Goal: Task Accomplishment & Management: Manage account settings

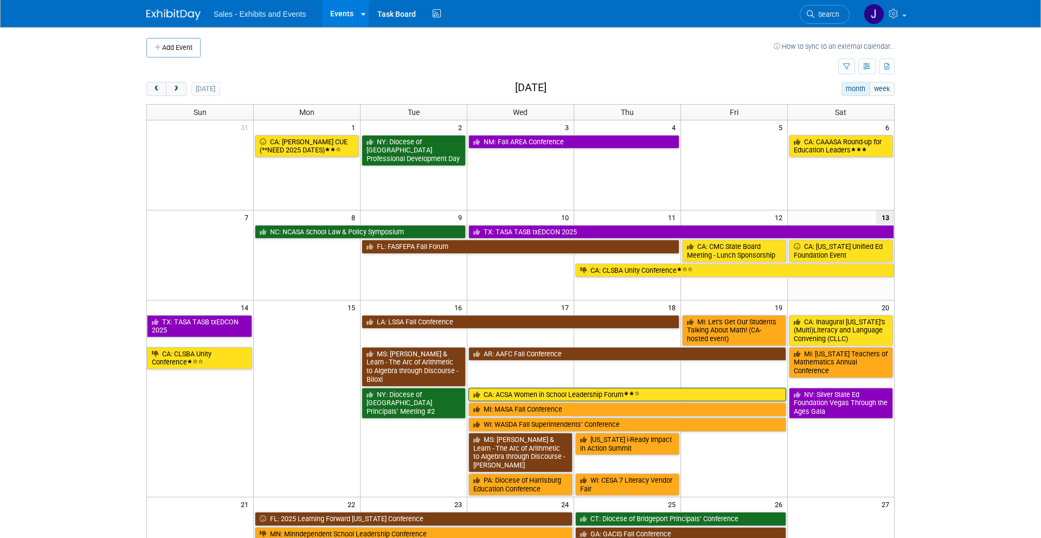
click at [657, 388] on link "CA: ACSA Women in School Leadership Forum" at bounding box center [627, 395] width 318 height 14
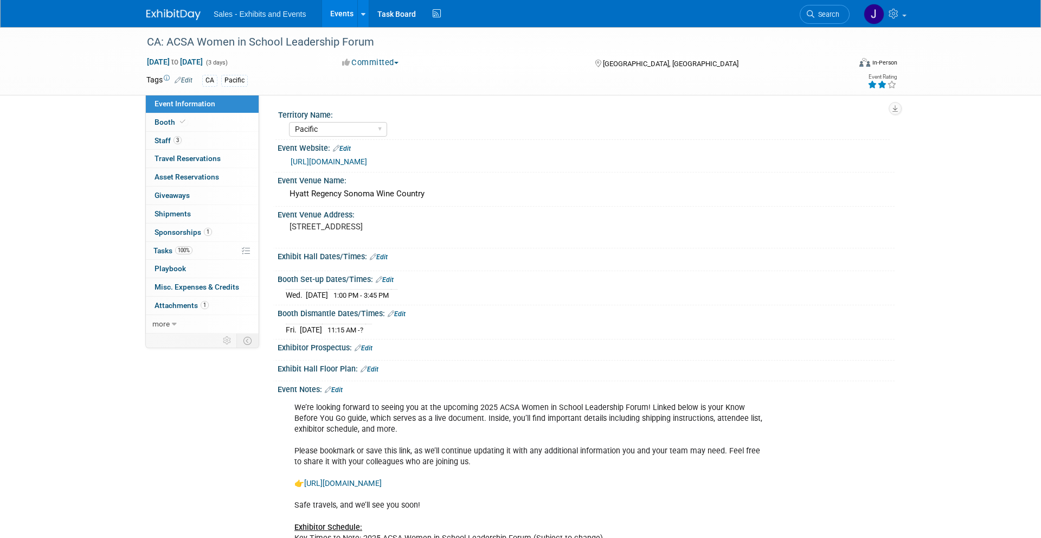
select select "Pacific"
click at [192, 160] on span "Travel Reservations 0" at bounding box center [187, 158] width 66 height 9
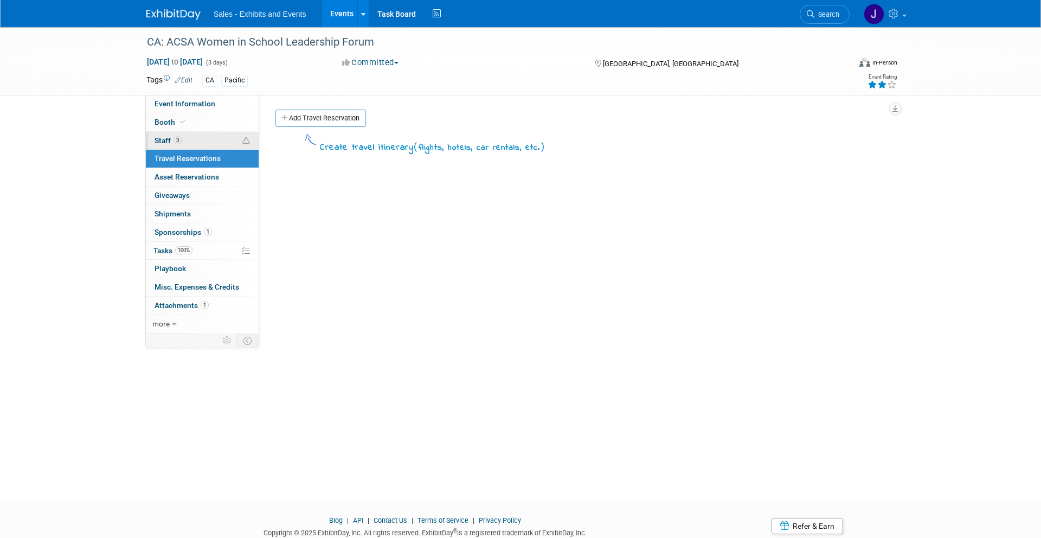
click at [171, 143] on span "Staff 3" at bounding box center [167, 140] width 27 height 9
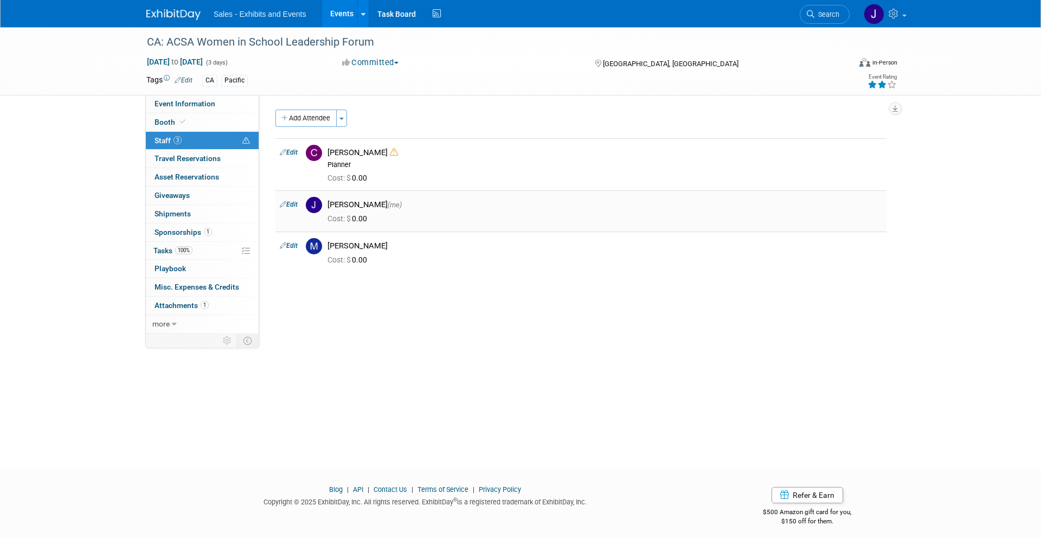
click at [358, 208] on div "Jerika Salvador (me)" at bounding box center [604, 204] width 555 height 10
click at [192, 128] on link "Booth" at bounding box center [202, 122] width 113 height 18
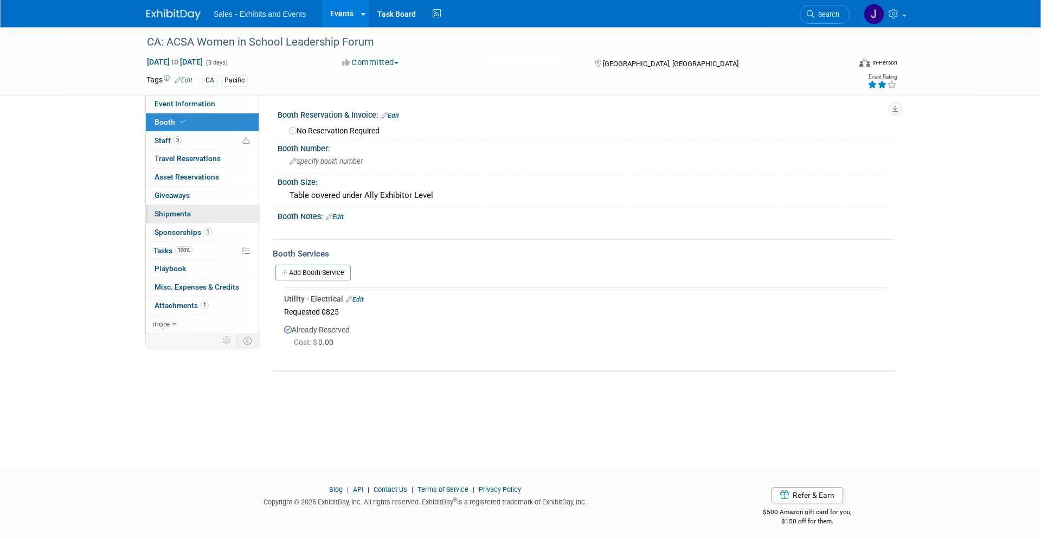
click at [182, 221] on link "0 Shipments 0" at bounding box center [202, 214] width 113 height 18
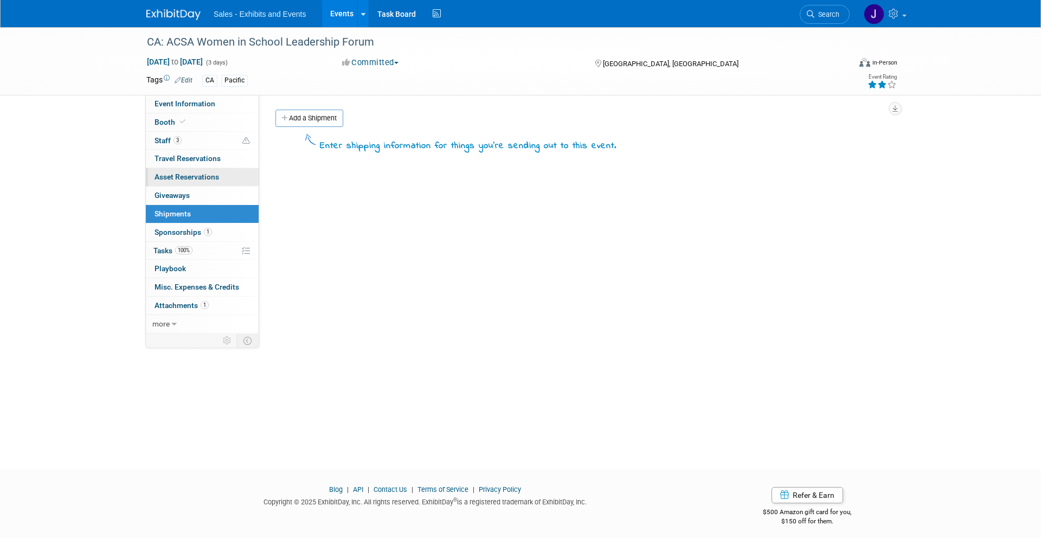
click at [198, 181] on span "Asset Reservations 0" at bounding box center [186, 176] width 65 height 9
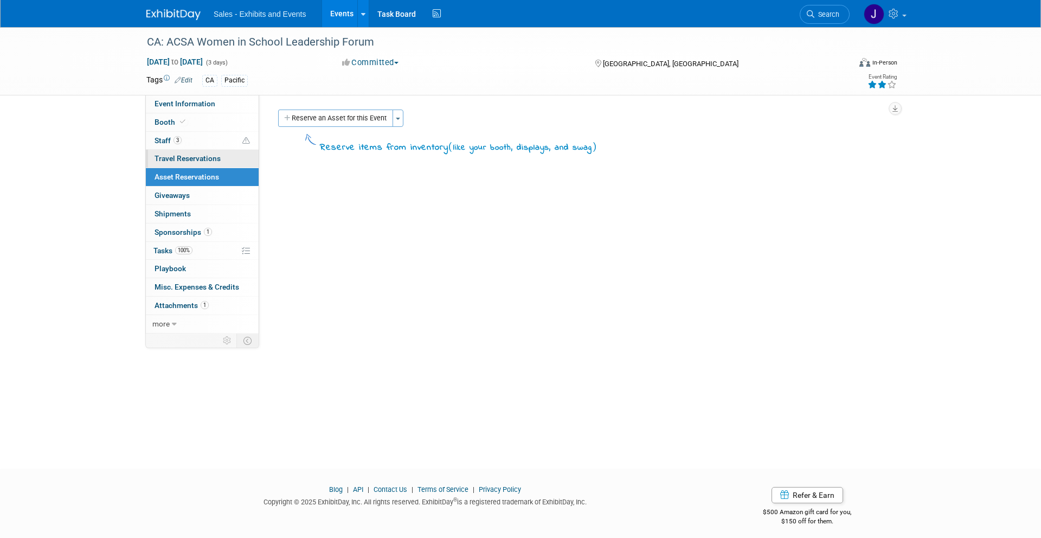
click at [204, 158] on span "Travel Reservations 0" at bounding box center [187, 158] width 66 height 9
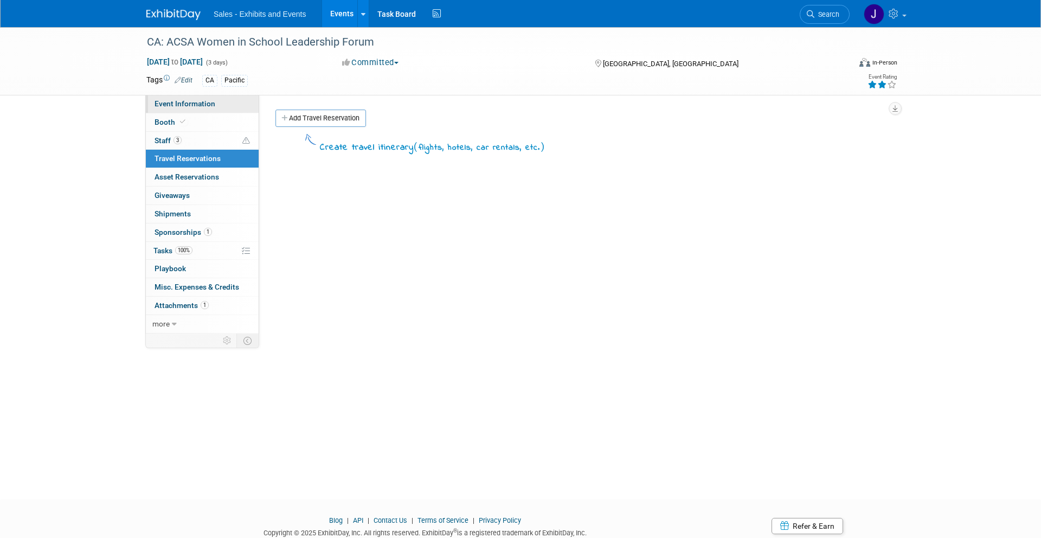
click at [196, 103] on span "Event Information" at bounding box center [184, 103] width 61 height 9
select select "Pacific"
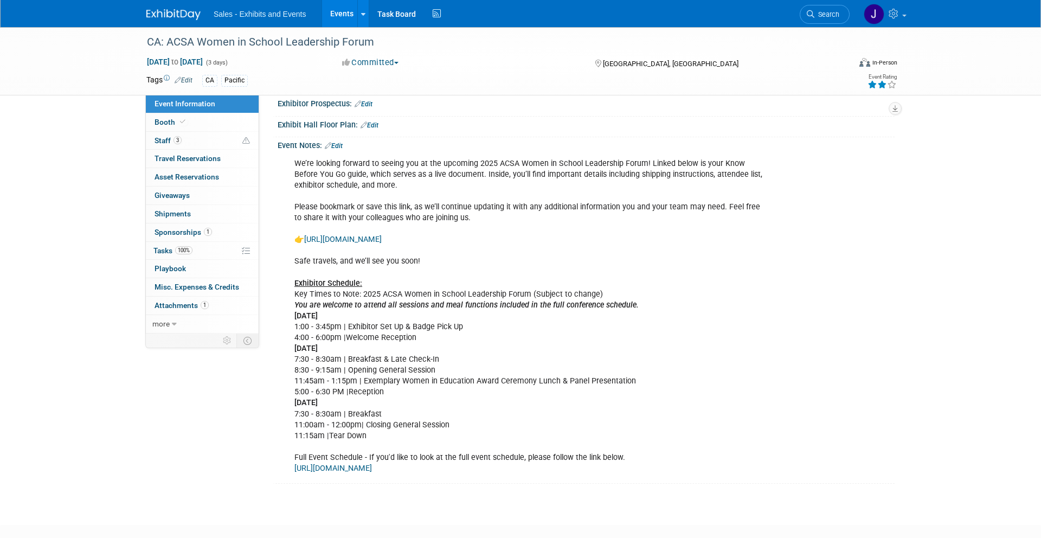
scroll to position [293, 0]
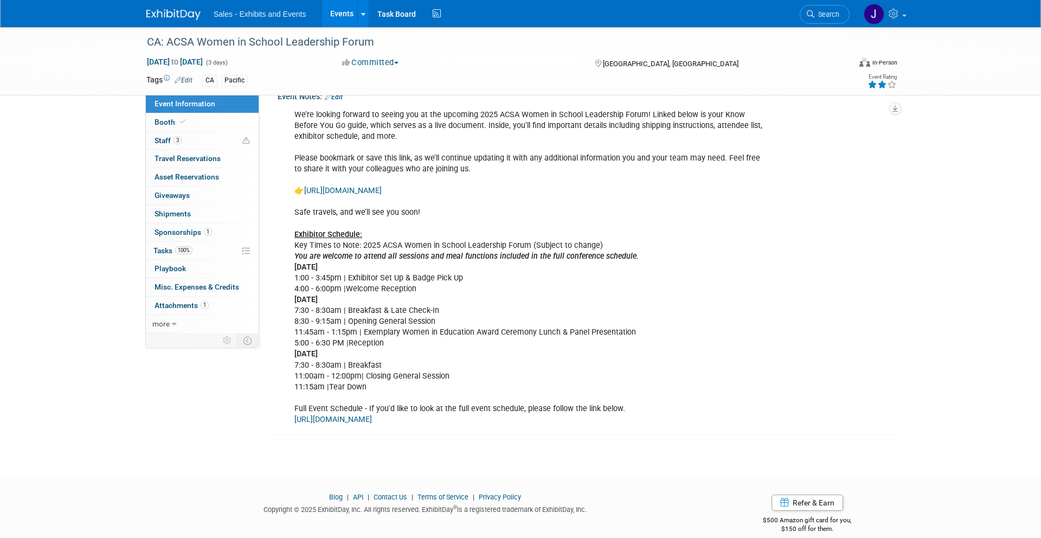
click at [389, 390] on div "We’re looking forward to seeing you at the upcoming 2025 ACSA Women in School L…" at bounding box center [531, 267] width 488 height 326
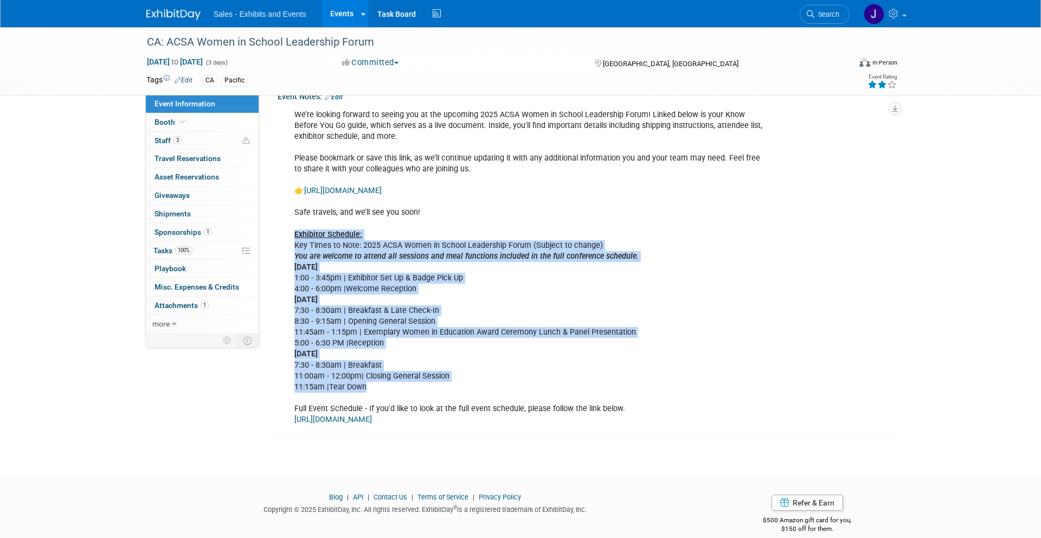
drag, startPoint x: 370, startPoint y: 386, endPoint x: 291, endPoint y: 232, distance: 173.8
click at [291, 232] on div "We’re looking forward to seeing you at the upcoming 2025 ACSA Women in School L…" at bounding box center [531, 267] width 488 height 326
copy div "Exhibitor Schedule: Key Times to Note: 2025 ACSA Women in School Leadership For…"
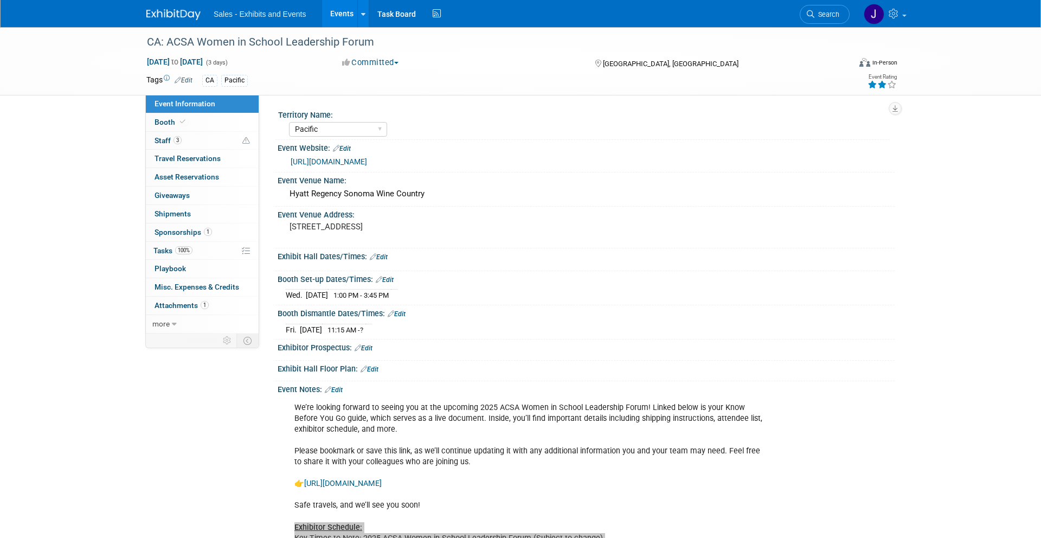
scroll to position [307, 0]
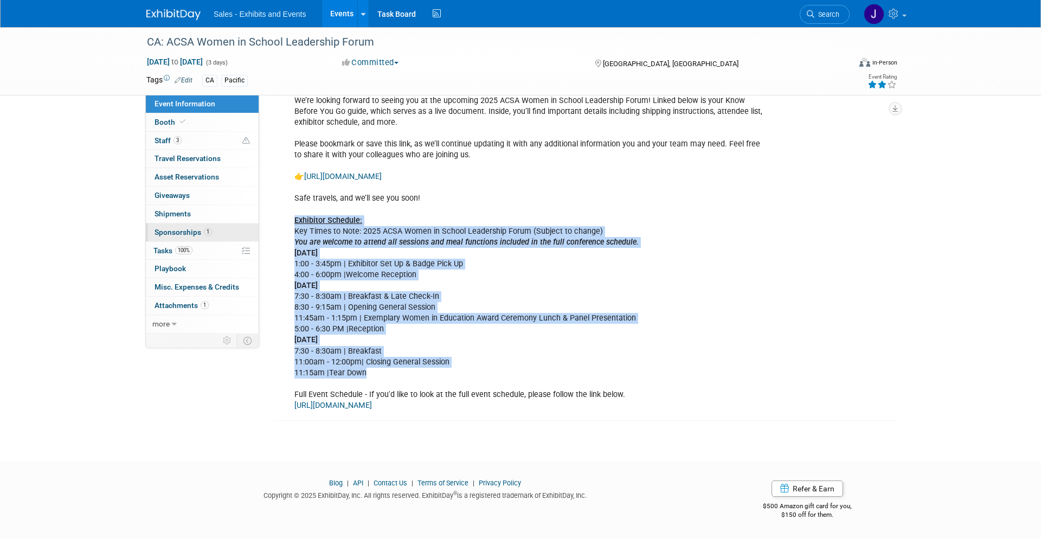
click at [183, 233] on span "Sponsorships 1" at bounding box center [182, 232] width 57 height 9
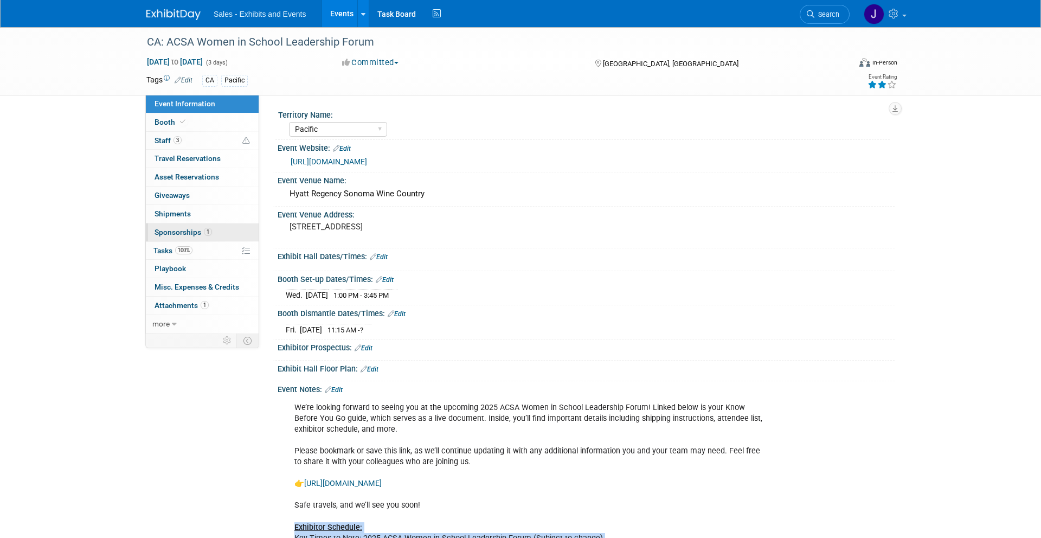
click at [0, 0] on div at bounding box center [0, 0] width 0 height 0
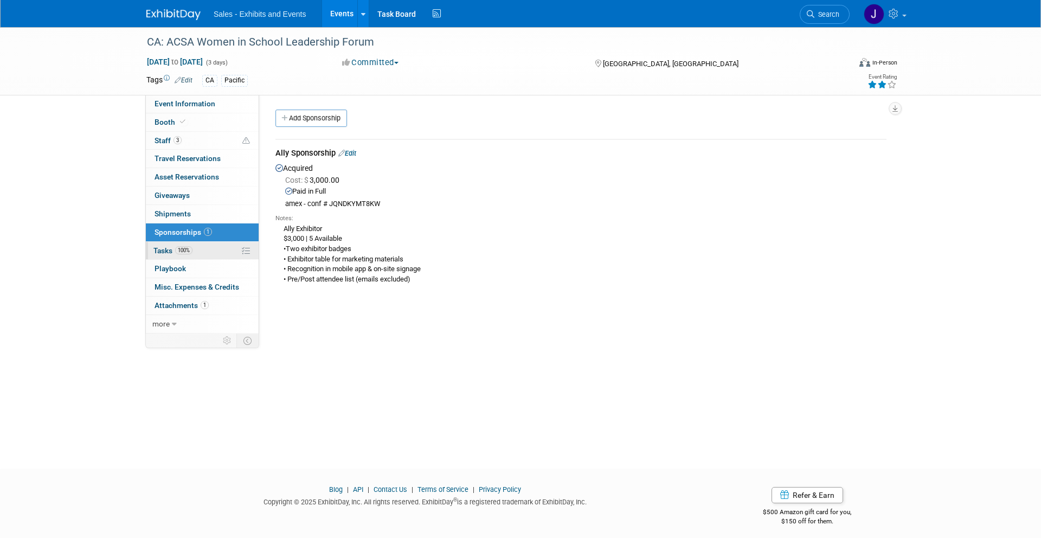
click at [196, 253] on link "100% Tasks 100%" at bounding box center [202, 251] width 113 height 18
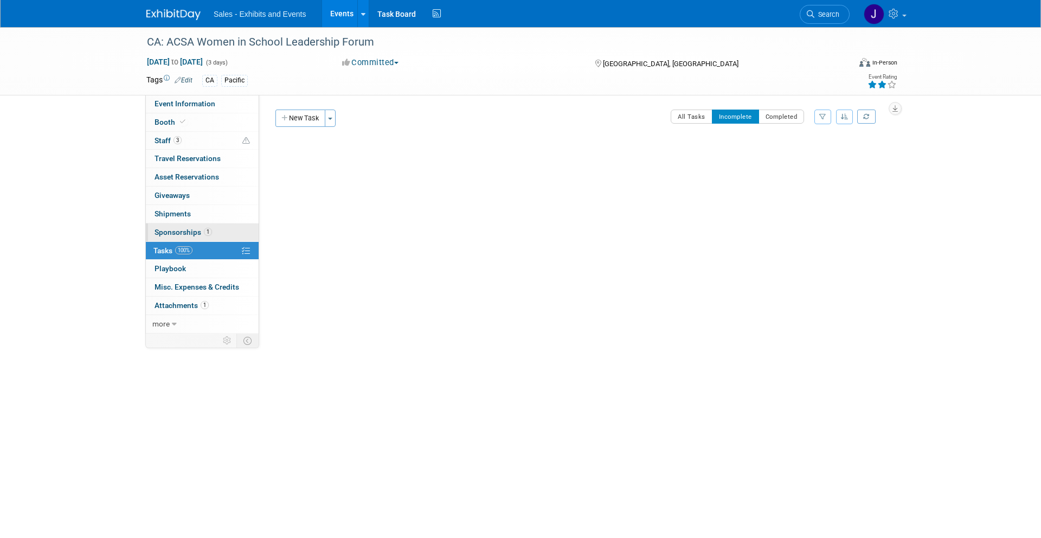
click at [198, 235] on span "Sponsorships 1" at bounding box center [182, 232] width 57 height 9
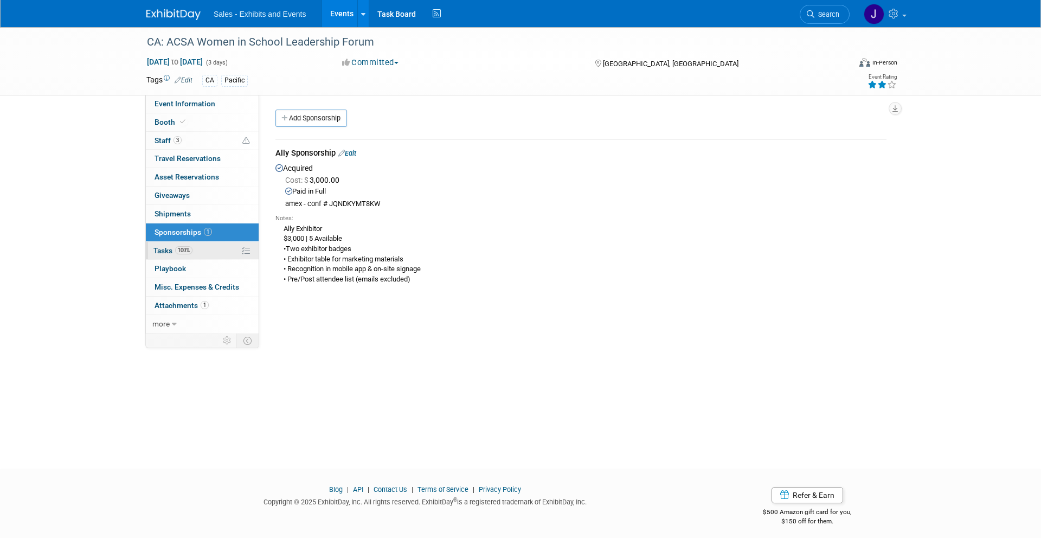
click at [190, 259] on link "100% Tasks 100%" at bounding box center [202, 251] width 113 height 18
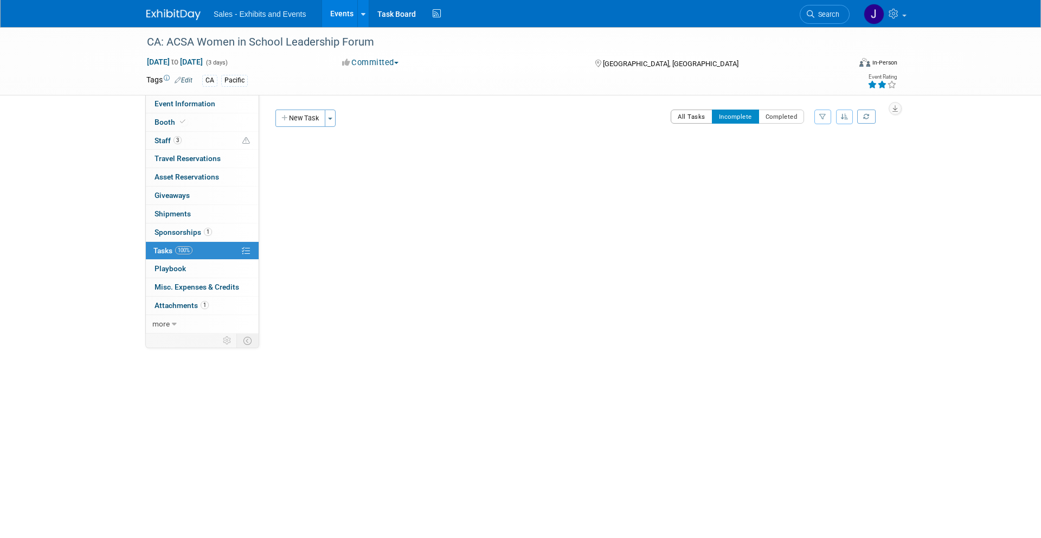
click at [693, 120] on button "All Tasks" at bounding box center [692, 116] width 42 height 14
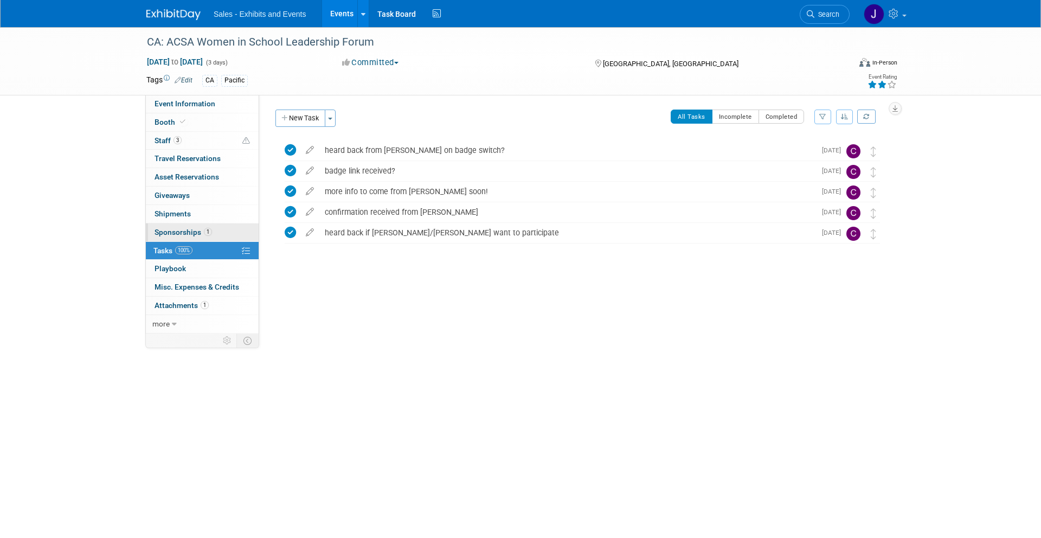
click at [195, 224] on link "1 Sponsorships 1" at bounding box center [202, 232] width 113 height 18
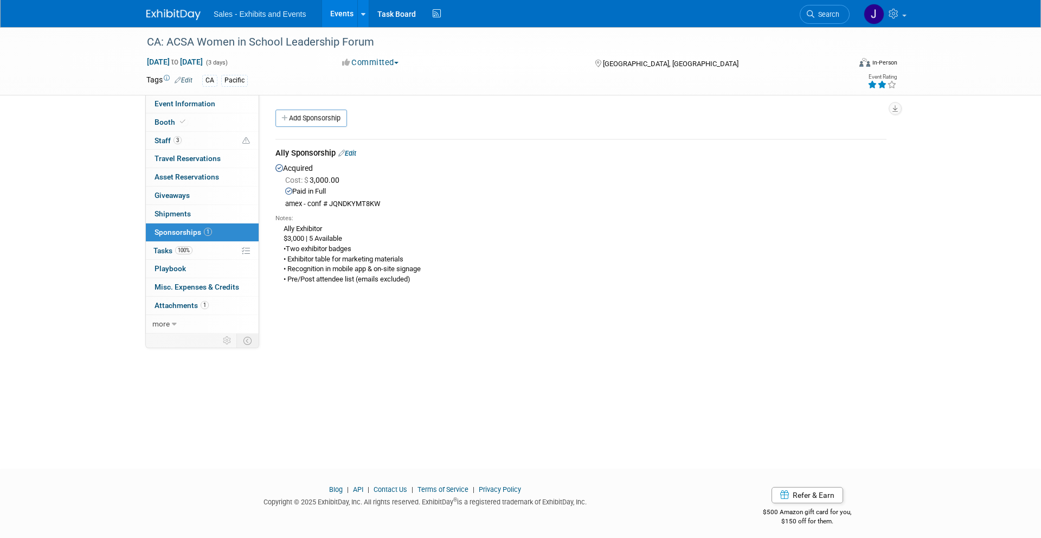
click at [179, 9] on img at bounding box center [173, 14] width 54 height 11
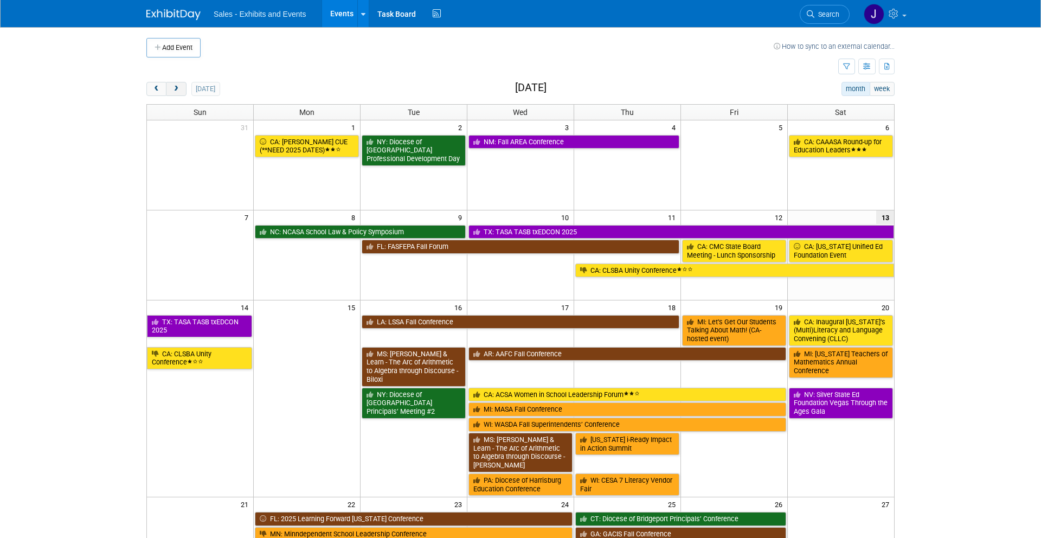
click at [178, 90] on span "next" at bounding box center [176, 89] width 8 height 7
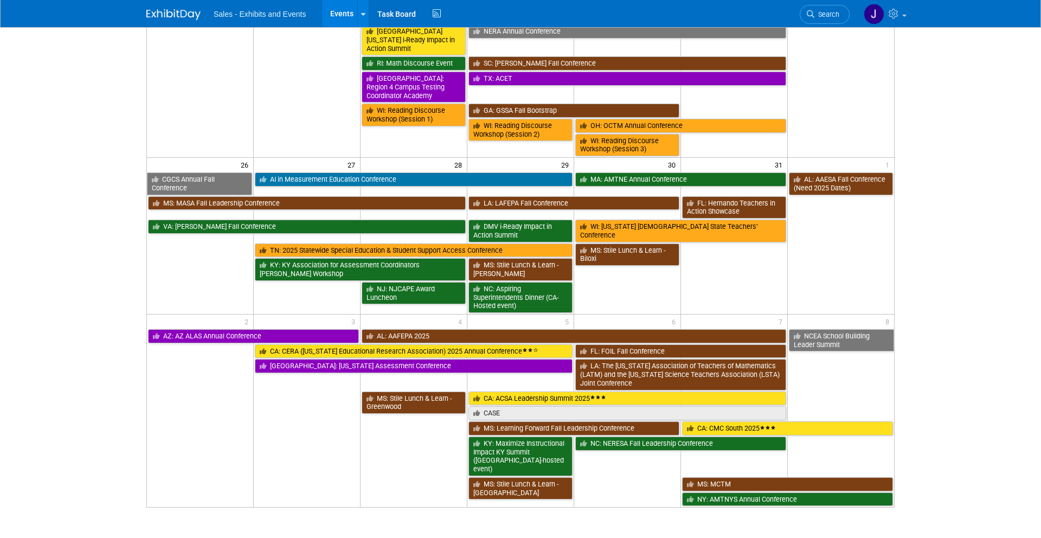
scroll to position [813, 0]
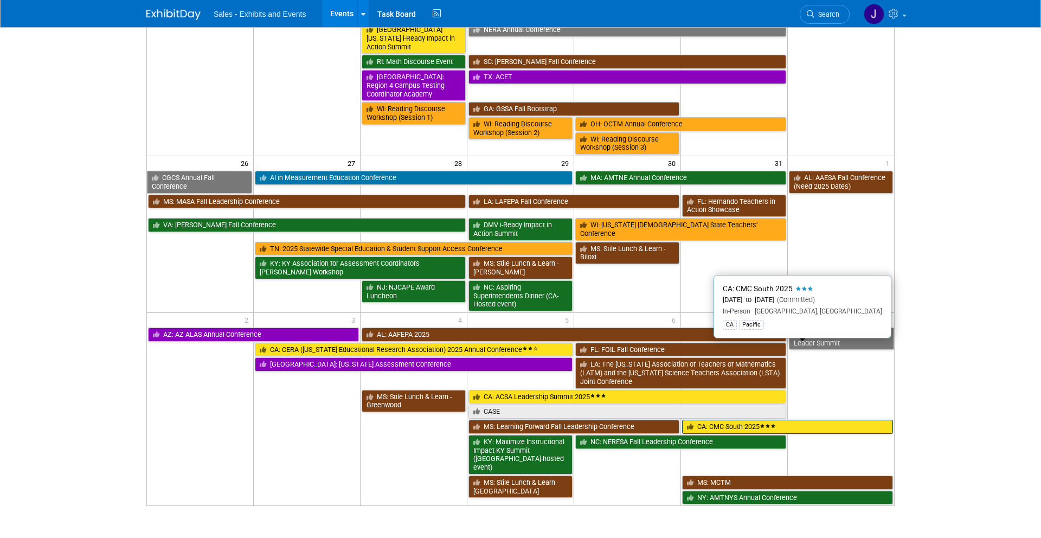
click at [858, 420] on link "CA: CMC South 2025" at bounding box center [787, 427] width 211 height 14
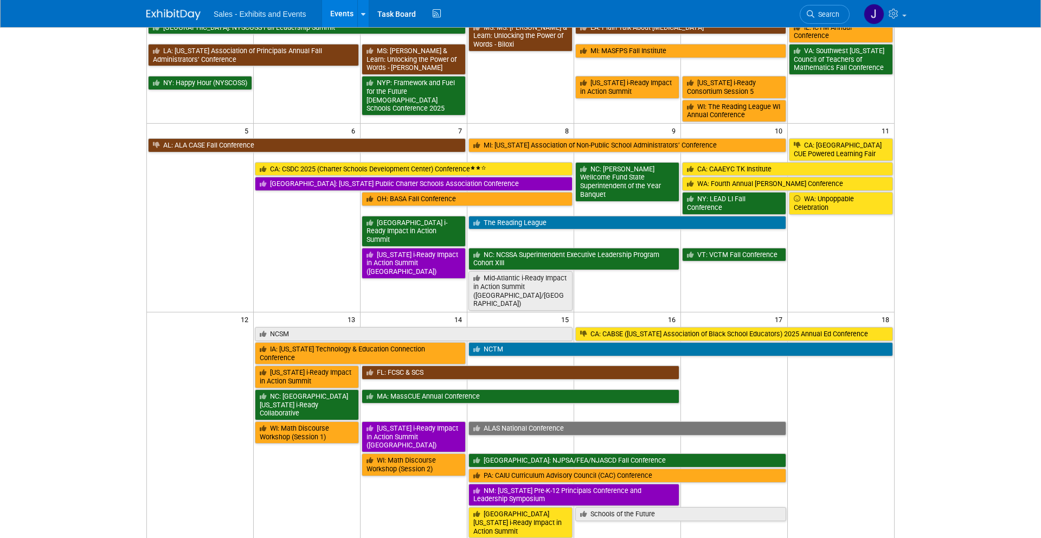
scroll to position [0, 0]
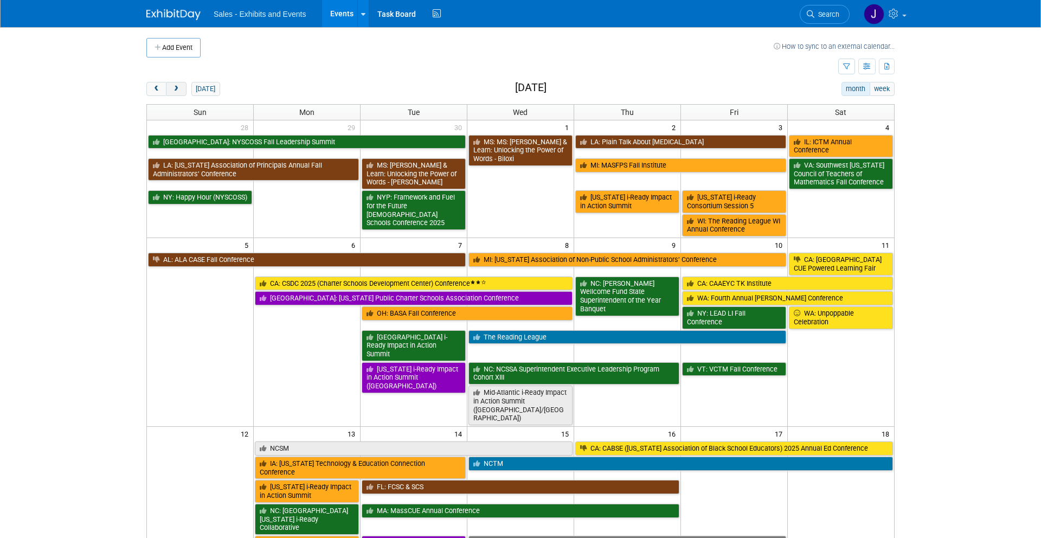
click at [185, 89] on button "next" at bounding box center [176, 89] width 20 height 14
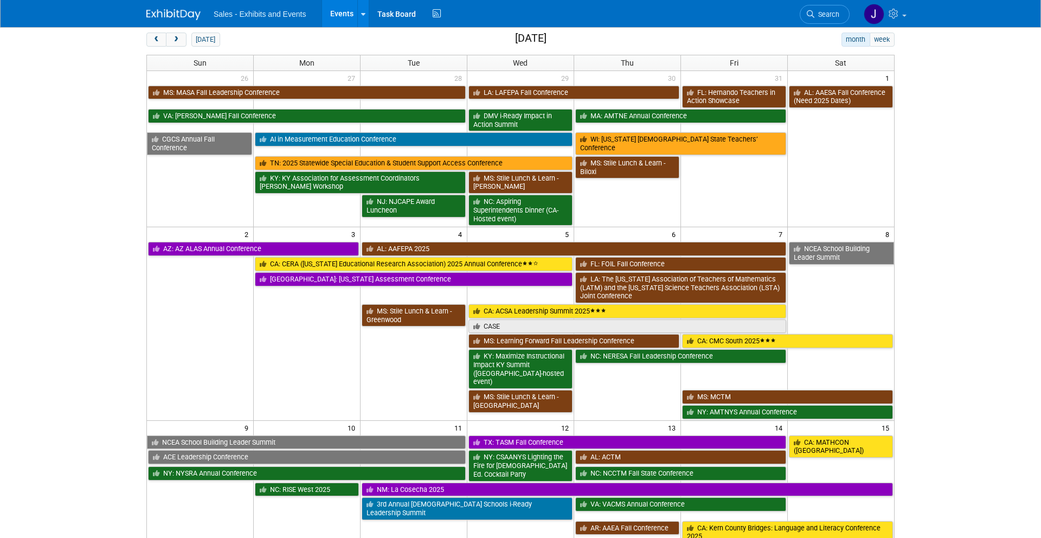
scroll to position [321, 0]
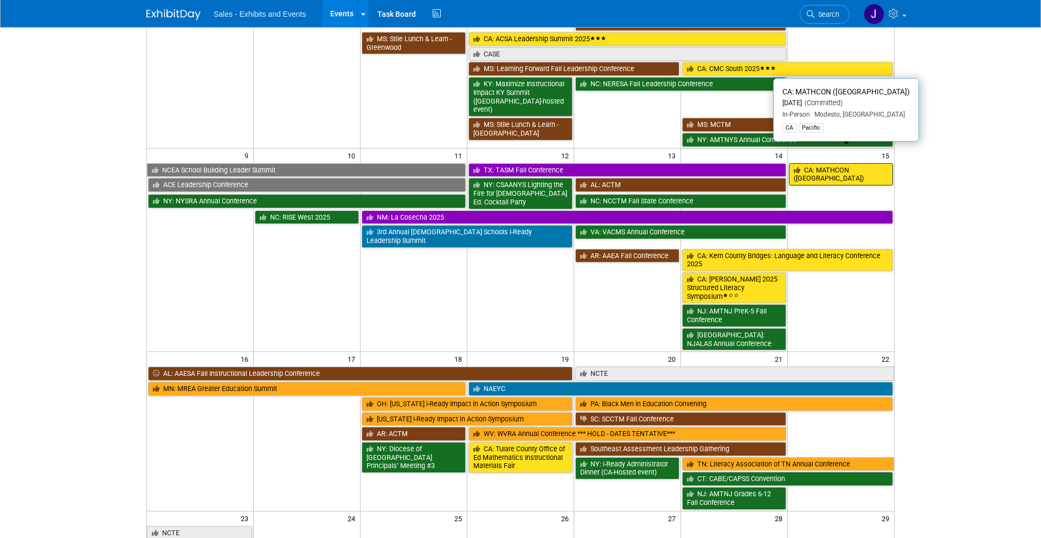
click at [825, 163] on link "CA: MATHCON ([GEOGRAPHIC_DATA])" at bounding box center [841, 174] width 104 height 22
click at [0, 0] on div at bounding box center [0, 0] width 0 height 0
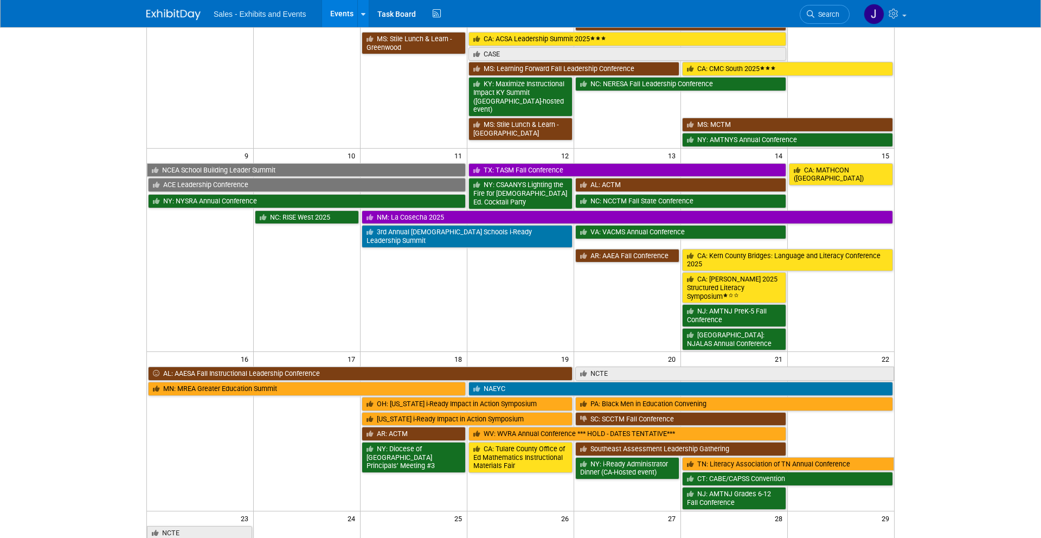
scroll to position [0, 0]
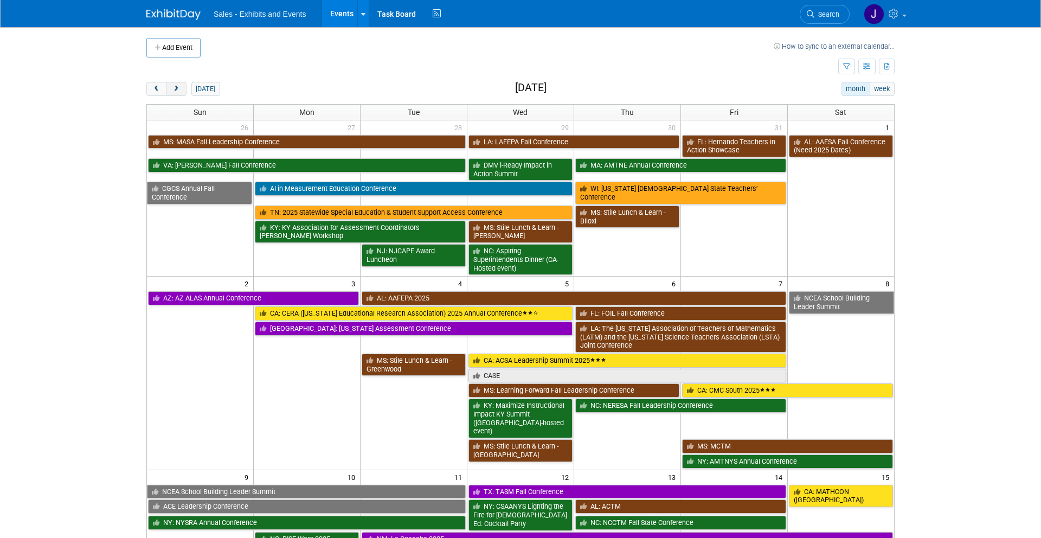
click at [181, 86] on button "next" at bounding box center [176, 89] width 20 height 14
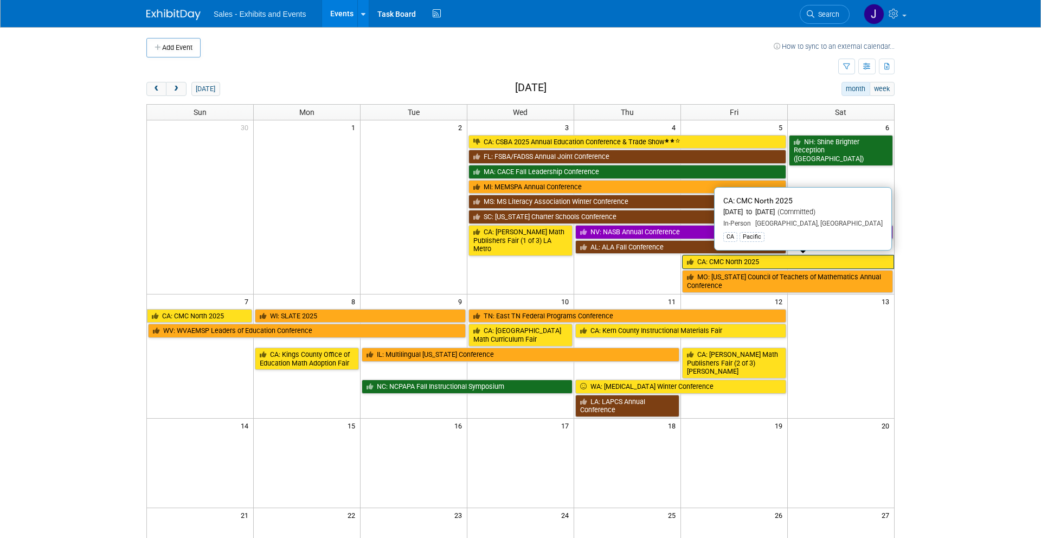
click at [782, 256] on link "CA: CMC North 2025" at bounding box center [788, 262] width 212 height 14
click at [0, 0] on div at bounding box center [0, 0] width 0 height 0
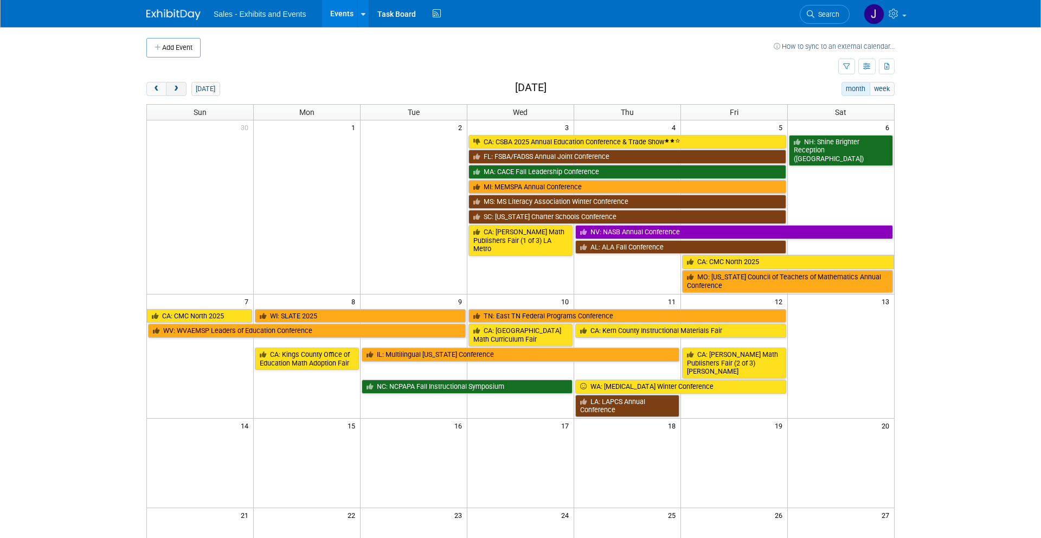
click at [179, 92] on span "next" at bounding box center [176, 89] width 8 height 7
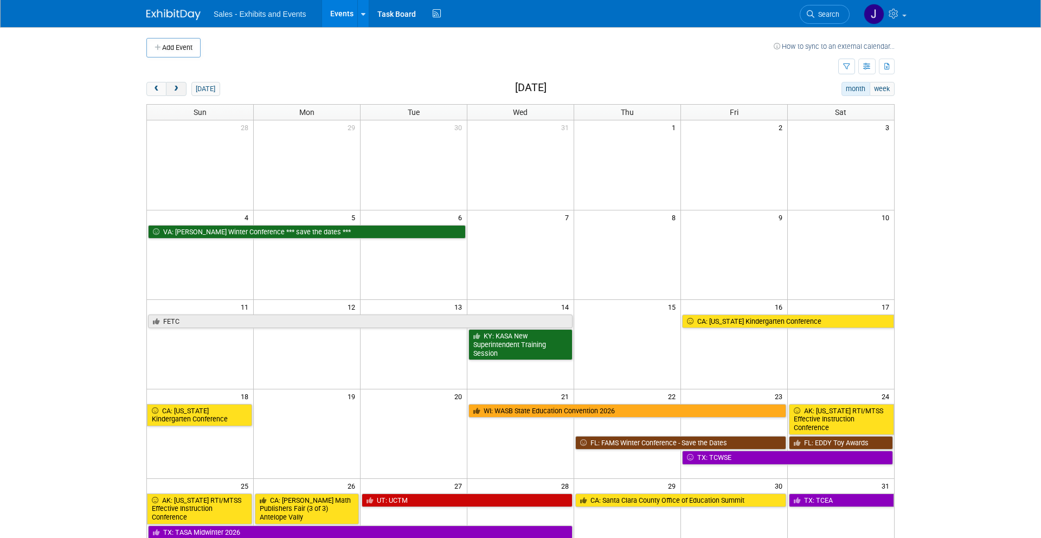
click at [171, 91] on button "next" at bounding box center [176, 89] width 20 height 14
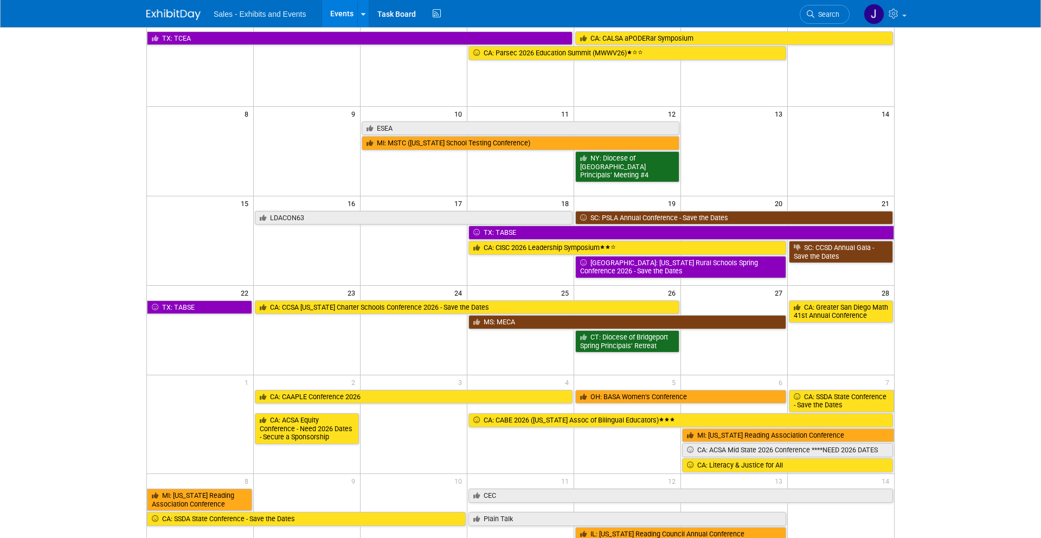
scroll to position [108, 0]
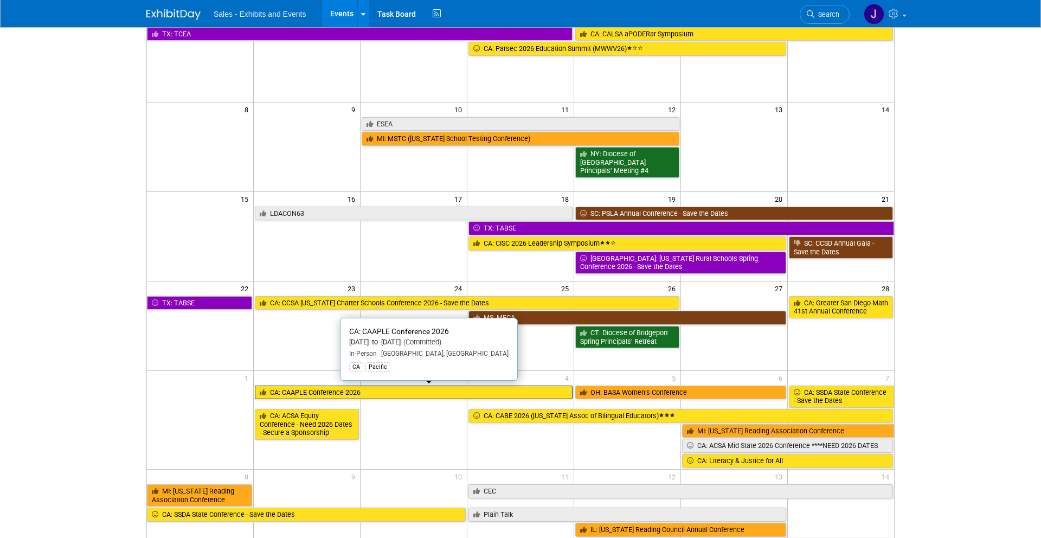
click at [520, 394] on link "CA: CAAPLE Conference 2026" at bounding box center [414, 392] width 318 height 14
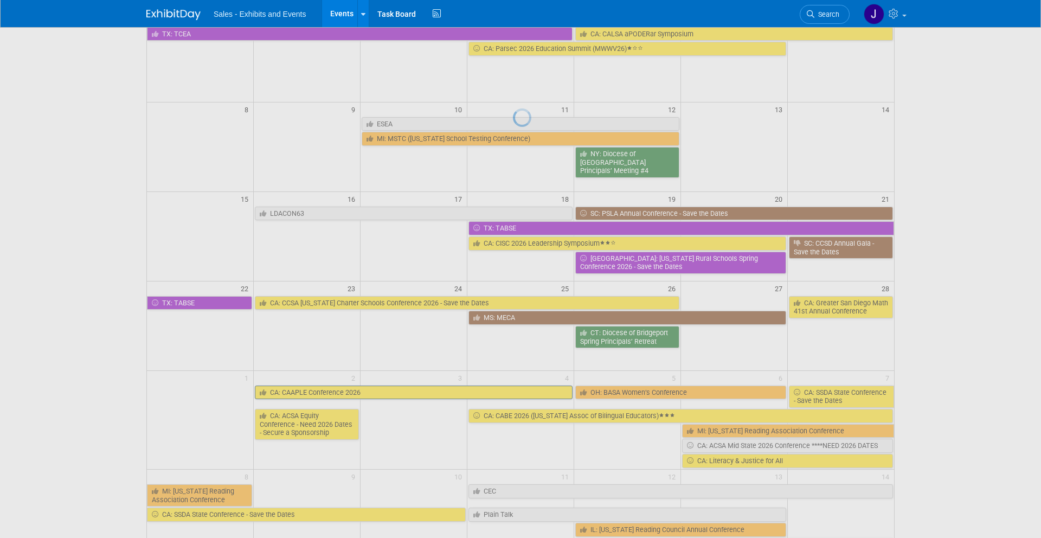
click at [520, 394] on div at bounding box center [520, 269] width 15 height 538
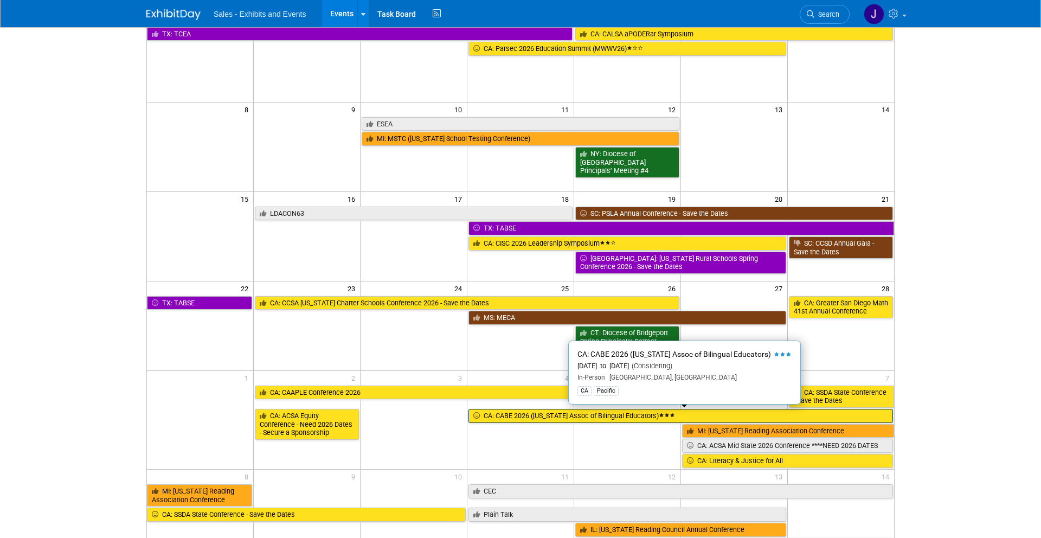
click at [626, 416] on link "CA: CABE 2026 ([US_STATE] Assoc of Bilingual Educators)" at bounding box center [680, 416] width 424 height 14
click at [0, 0] on div at bounding box center [0, 0] width 0 height 0
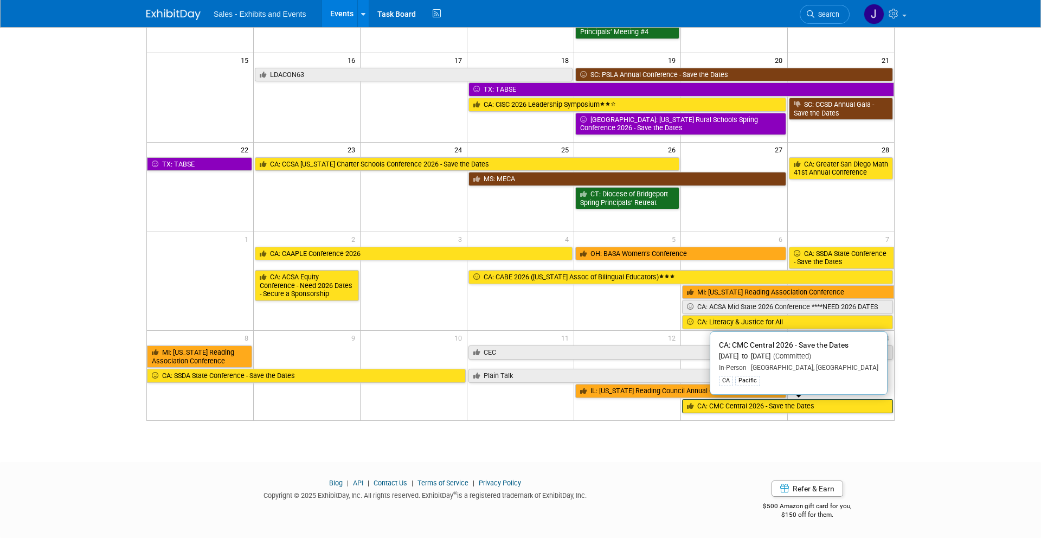
scroll to position [0, 0]
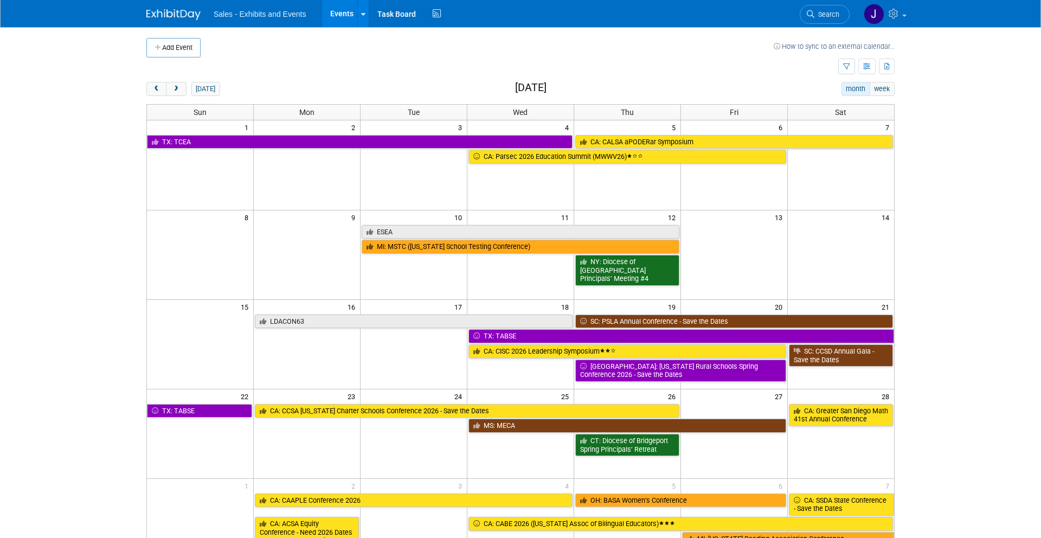
click at [196, 12] on img at bounding box center [173, 14] width 54 height 11
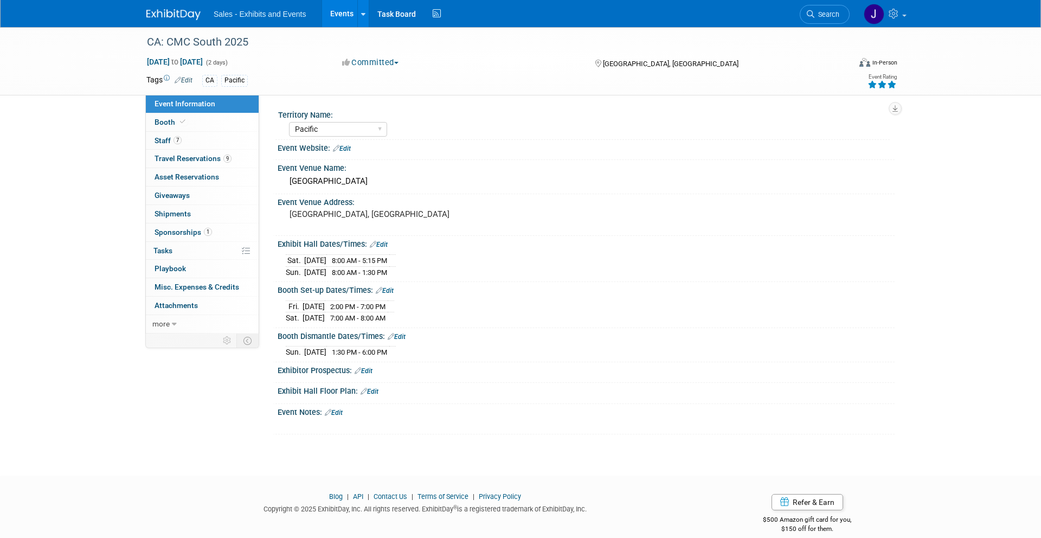
select select "Pacific"
click at [184, 145] on link "7 Staff 7" at bounding box center [202, 141] width 113 height 18
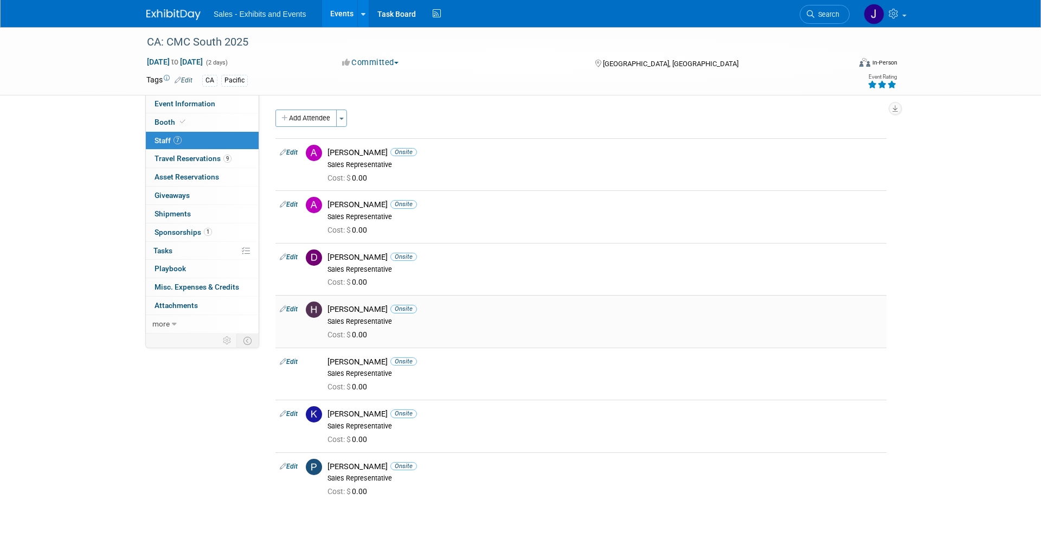
scroll to position [94, 0]
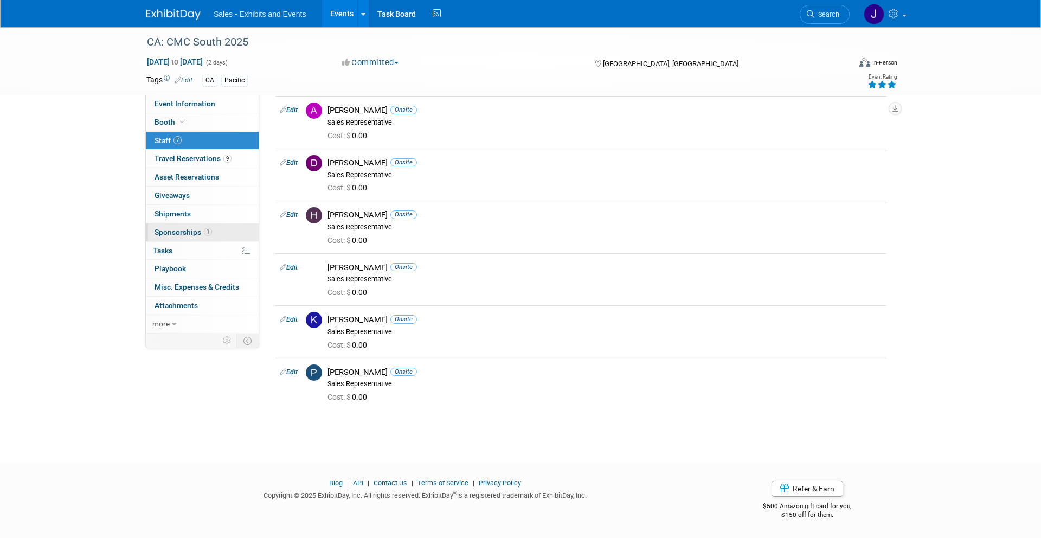
click at [182, 229] on span "Sponsorships 1" at bounding box center [182, 232] width 57 height 9
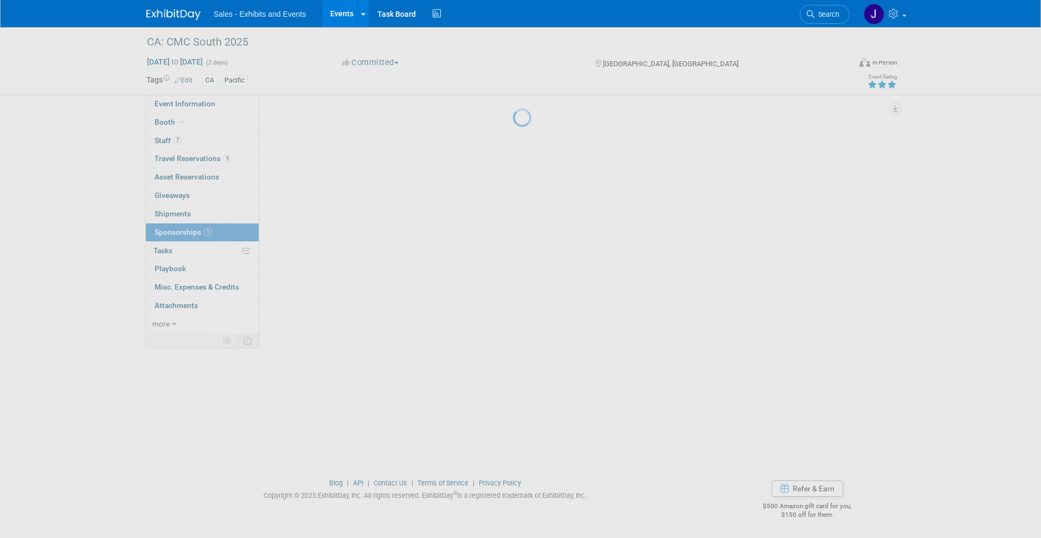
scroll to position [0, 0]
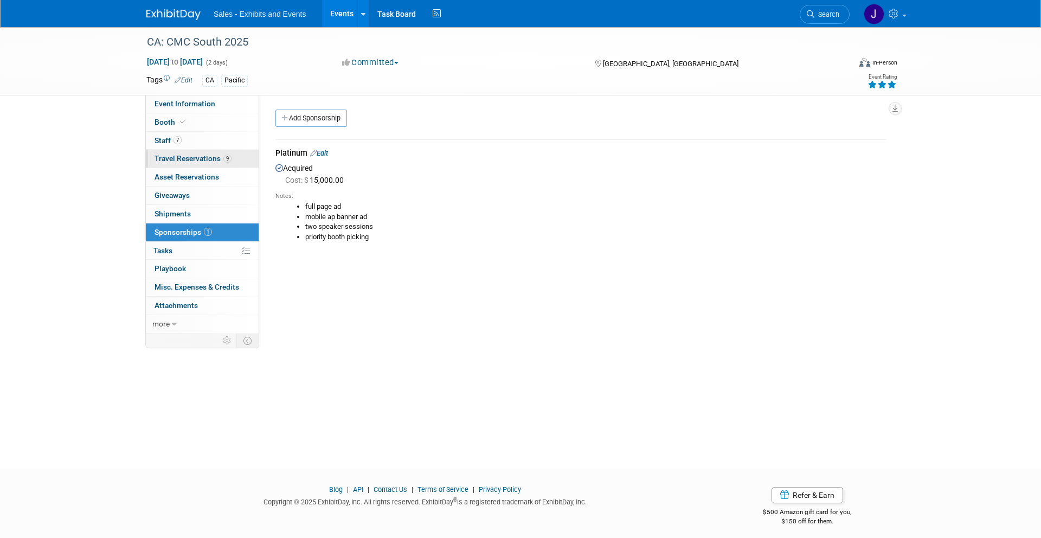
click at [230, 160] on span "9" at bounding box center [227, 158] width 8 height 8
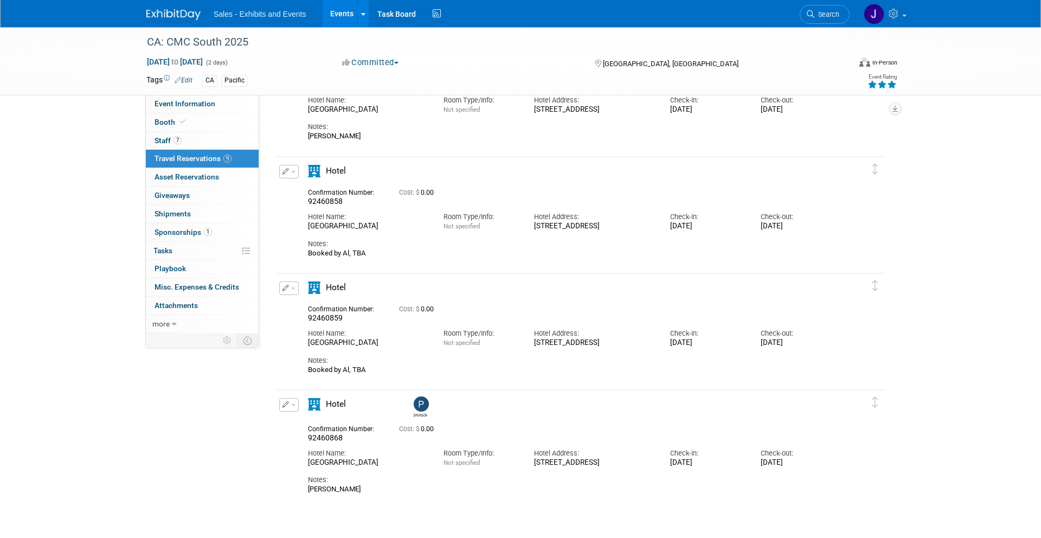
scroll to position [791, 0]
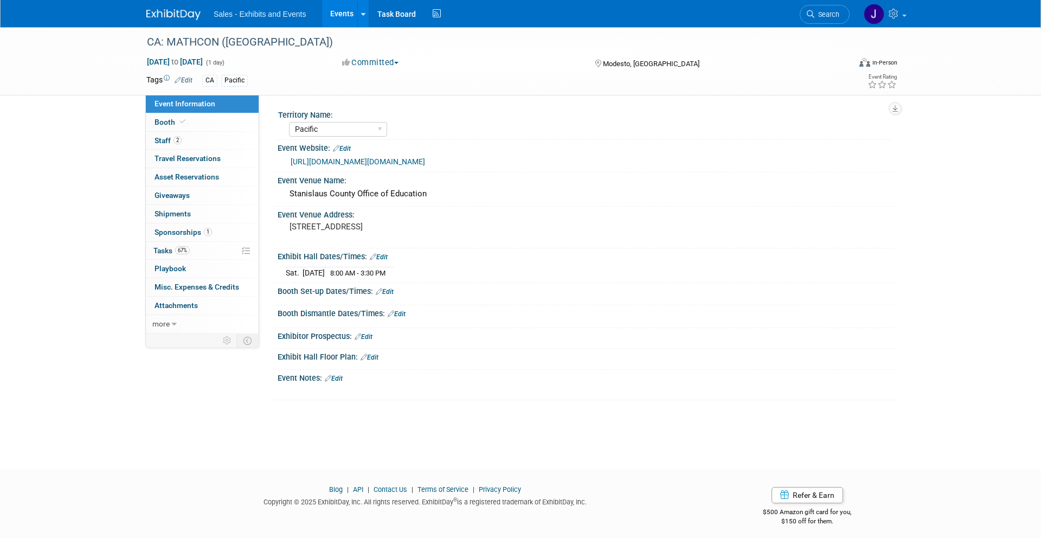
select select "Pacific"
click at [192, 137] on link "2 Staff 2" at bounding box center [202, 141] width 113 height 18
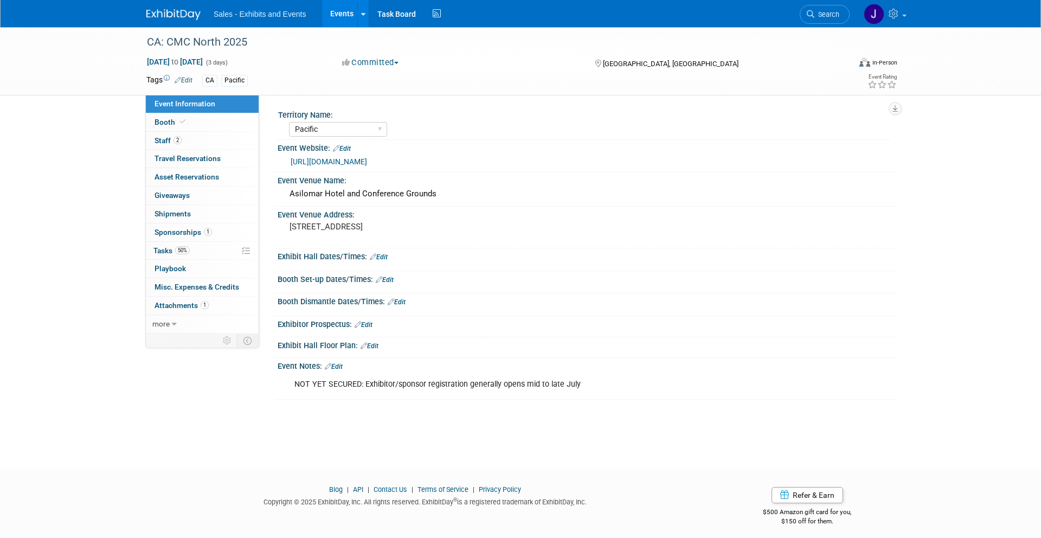
select select "Pacific"
click at [190, 144] on link "2 Staff 2" at bounding box center [202, 141] width 113 height 18
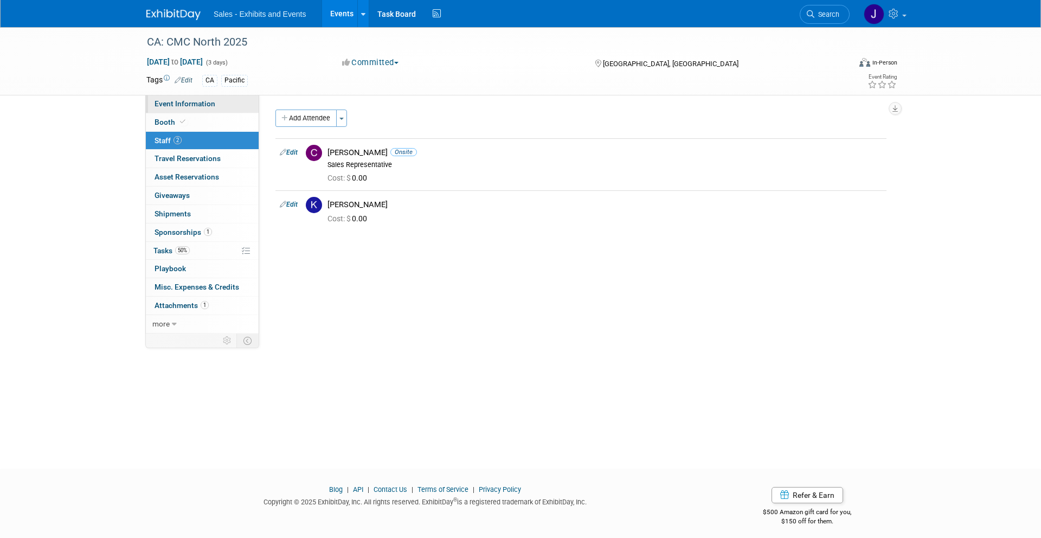
click at [203, 107] on span "Event Information" at bounding box center [184, 103] width 61 height 9
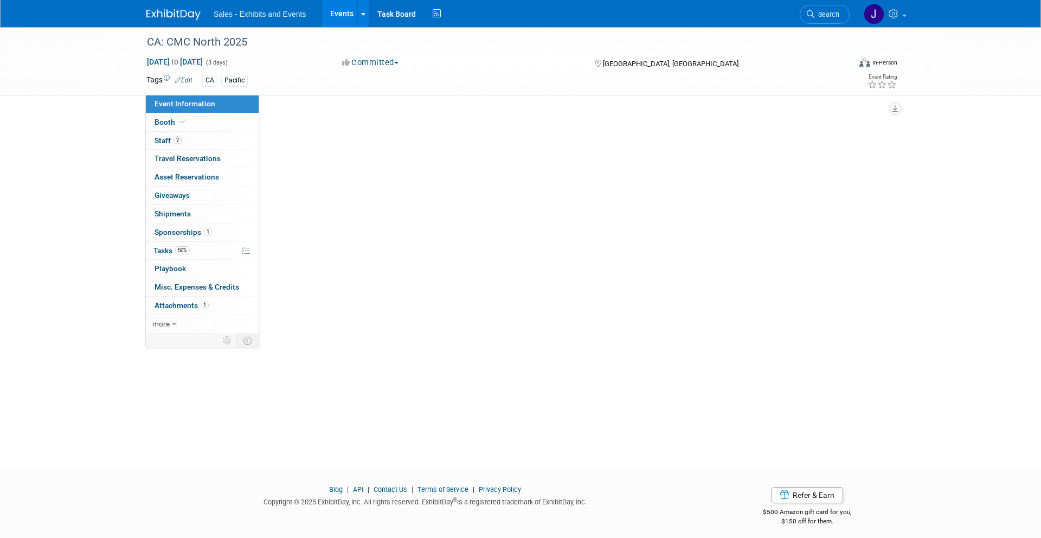
select select "Pacific"
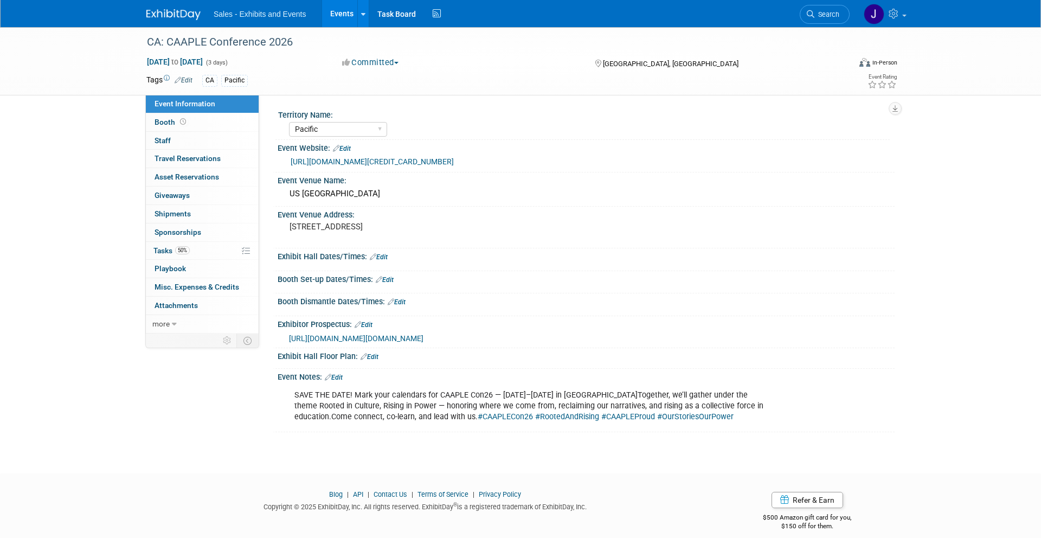
select select "Pacific"
click at [197, 144] on link "0 Staff 0" at bounding box center [202, 141] width 113 height 18
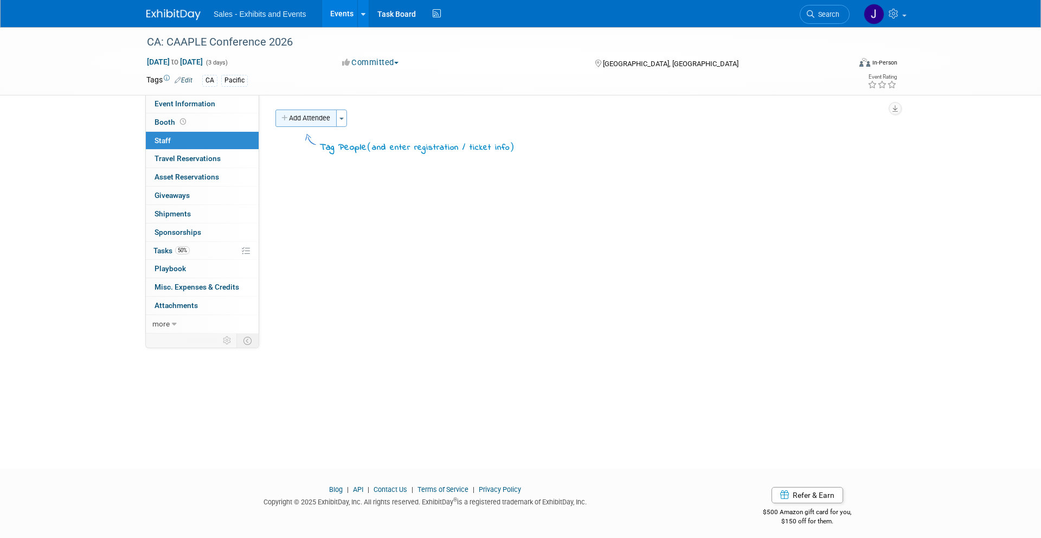
click at [307, 119] on button "Add Attendee" at bounding box center [305, 117] width 61 height 17
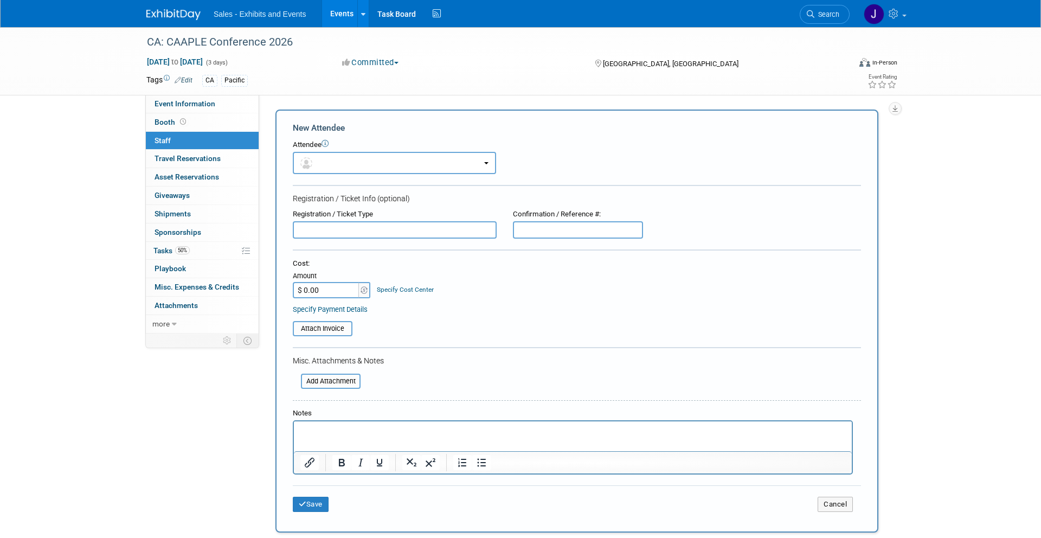
click at [392, 176] on form "New Attendee Attendee <img src="[URL][DOMAIN_NAME]" style="width: 22px; height:…" at bounding box center [577, 321] width 568 height 398
click at [390, 171] on button "button" at bounding box center [394, 163] width 203 height 22
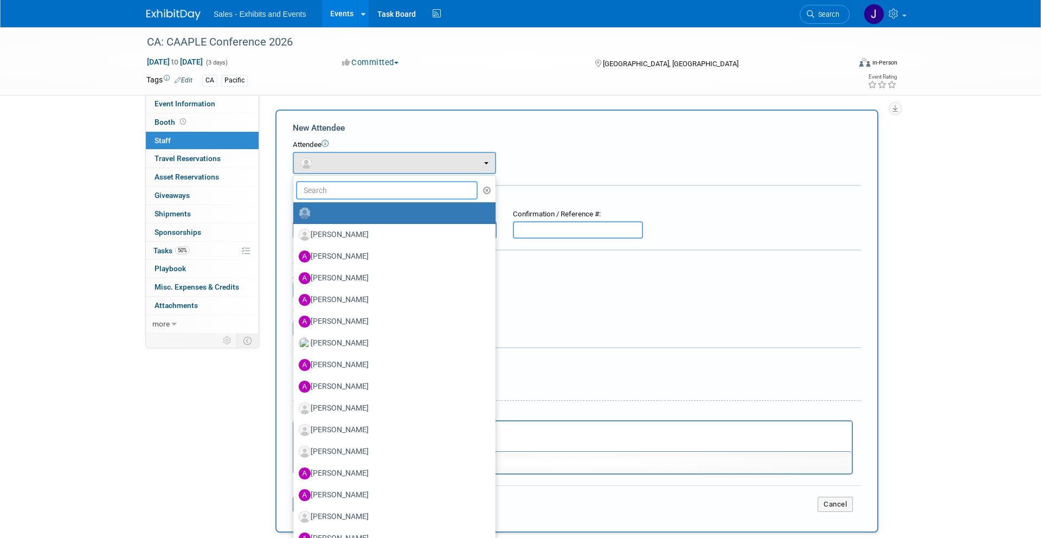
click at [381, 190] on input "text" at bounding box center [387, 190] width 182 height 18
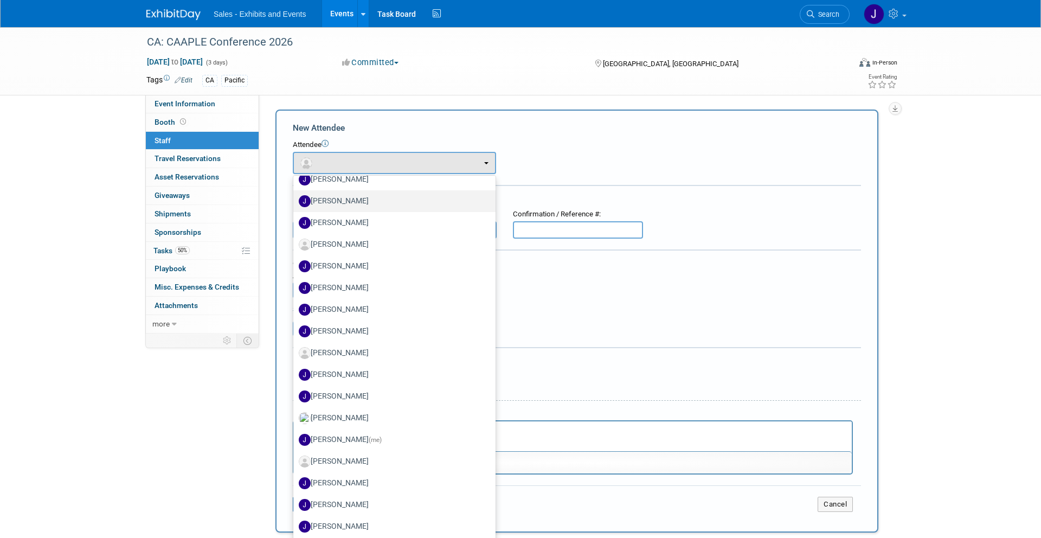
scroll to position [233, 0]
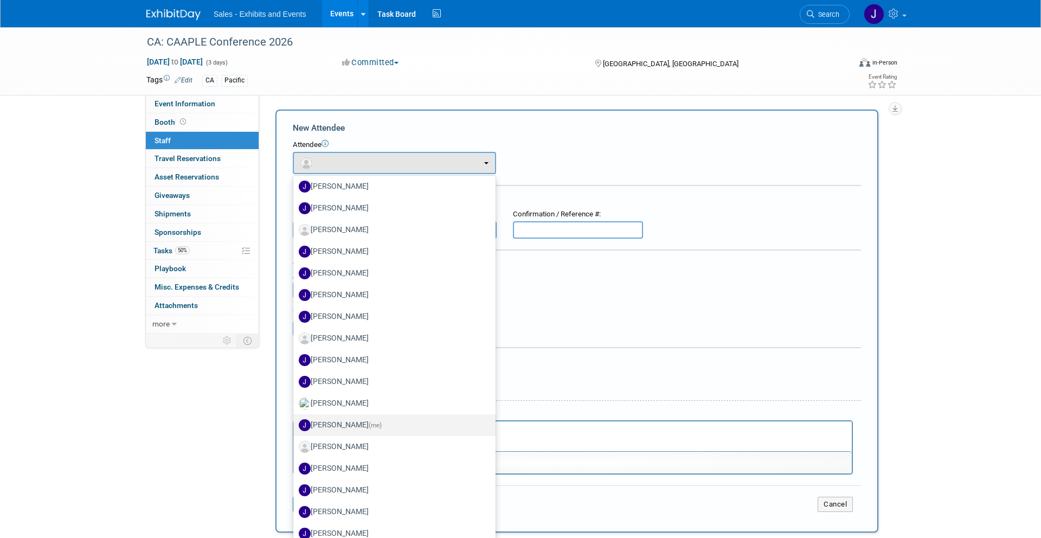
type input "j"
click at [368, 416] on label "[PERSON_NAME] (me)" at bounding box center [392, 424] width 186 height 17
click at [295, 420] on input "[PERSON_NAME] (me)" at bounding box center [291, 423] width 7 height 7
select select "431cf174-ca49-40d1-9e5a-a02b67c08d42"
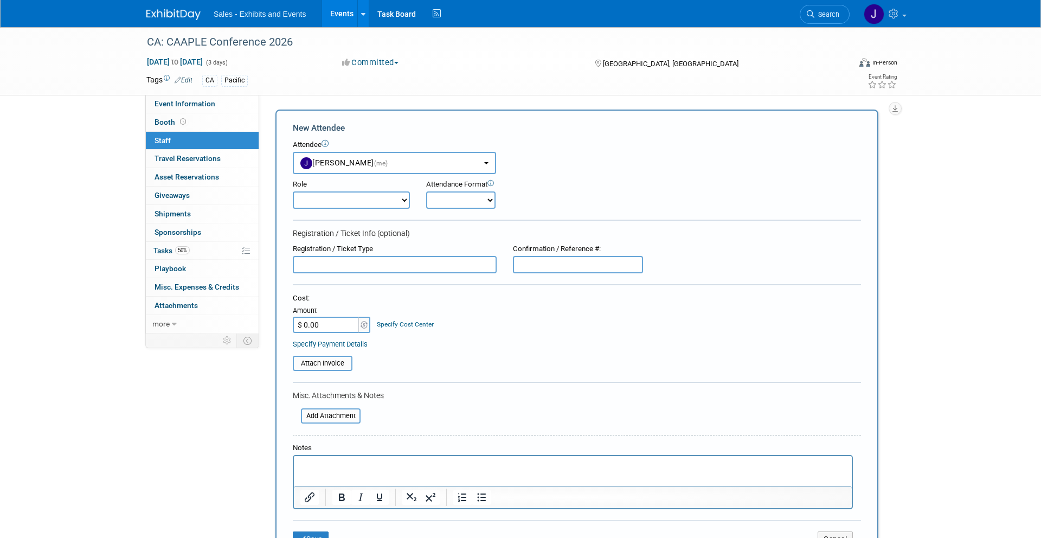
click at [389, 198] on select "Author Demonstrator Host Planner Presenter Product Rep Sales Representative" at bounding box center [351, 199] width 117 height 17
select select "4"
click at [293, 191] on select "Author Demonstrator Host Planner Presenter Product Rep Sales Representative" at bounding box center [351, 199] width 117 height 17
click at [457, 200] on select "Onsite Remote" at bounding box center [460, 199] width 69 height 17
select select "1"
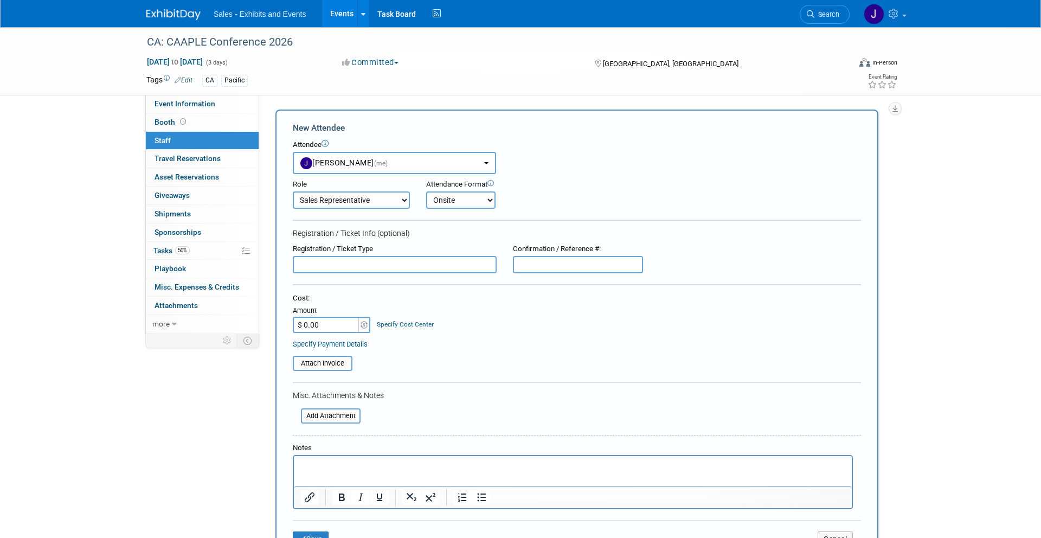
click at [426, 191] on select "Onsite Remote" at bounding box center [460, 199] width 69 height 17
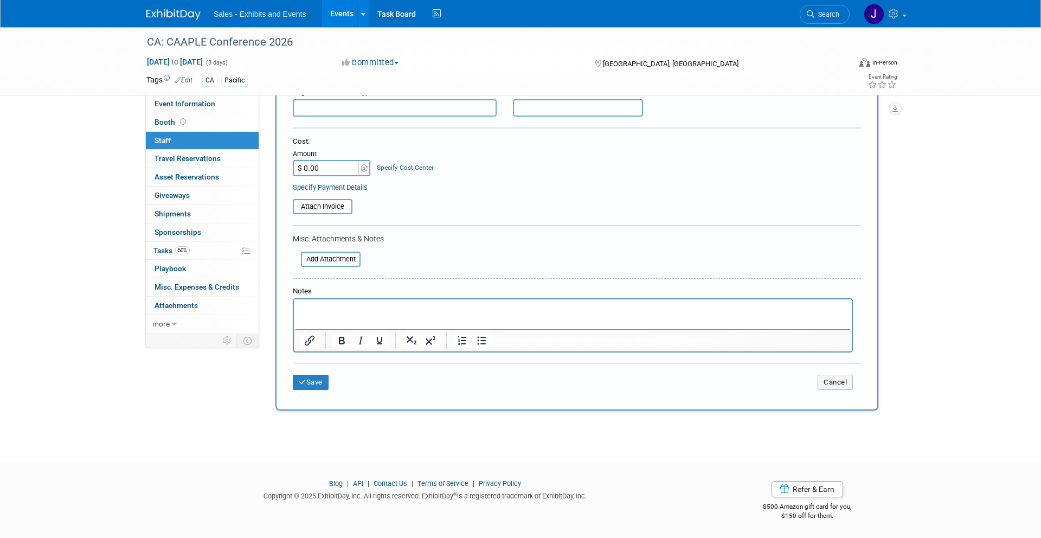
scroll to position [157, 0]
click at [310, 384] on button "Save" at bounding box center [311, 381] width 36 height 15
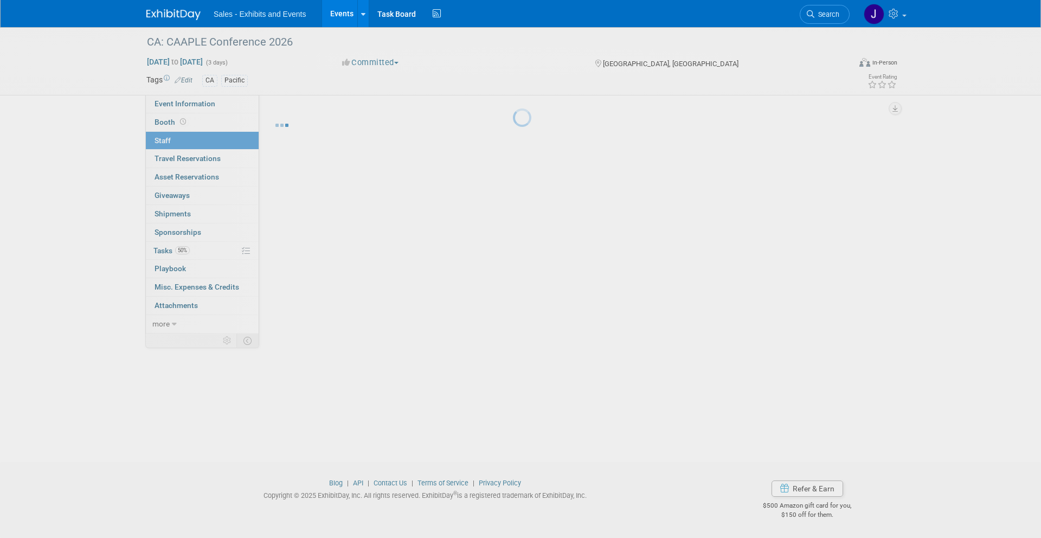
scroll to position [7, 0]
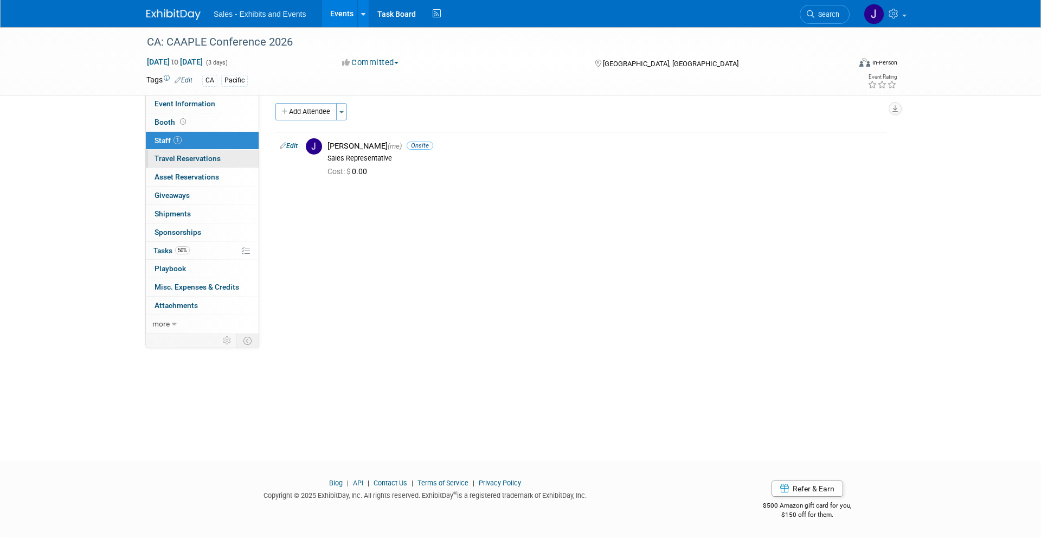
click at [196, 152] on link "0 Travel Reservations 0" at bounding box center [202, 159] width 113 height 18
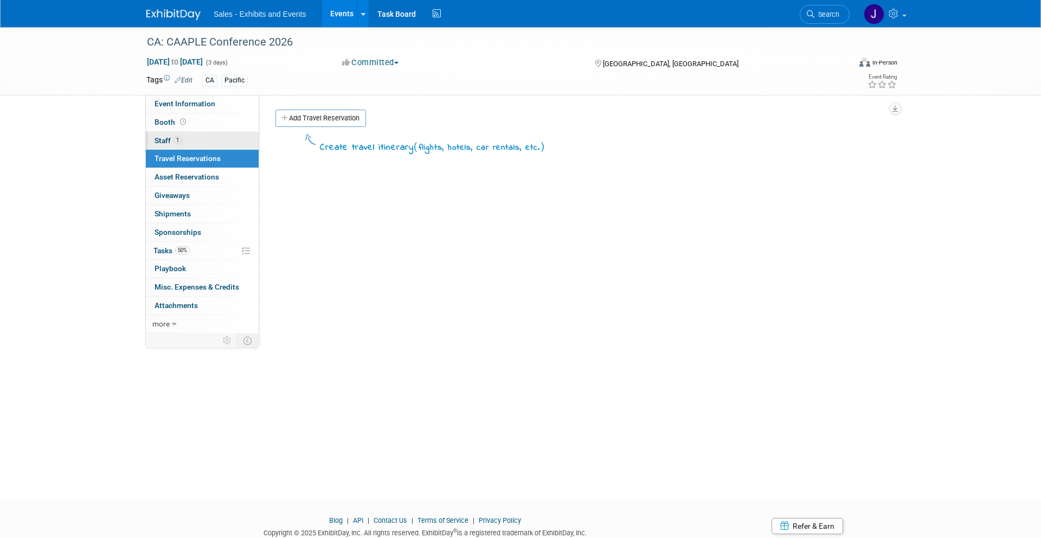
click at [201, 147] on link "1 Staff 1" at bounding box center [202, 141] width 113 height 18
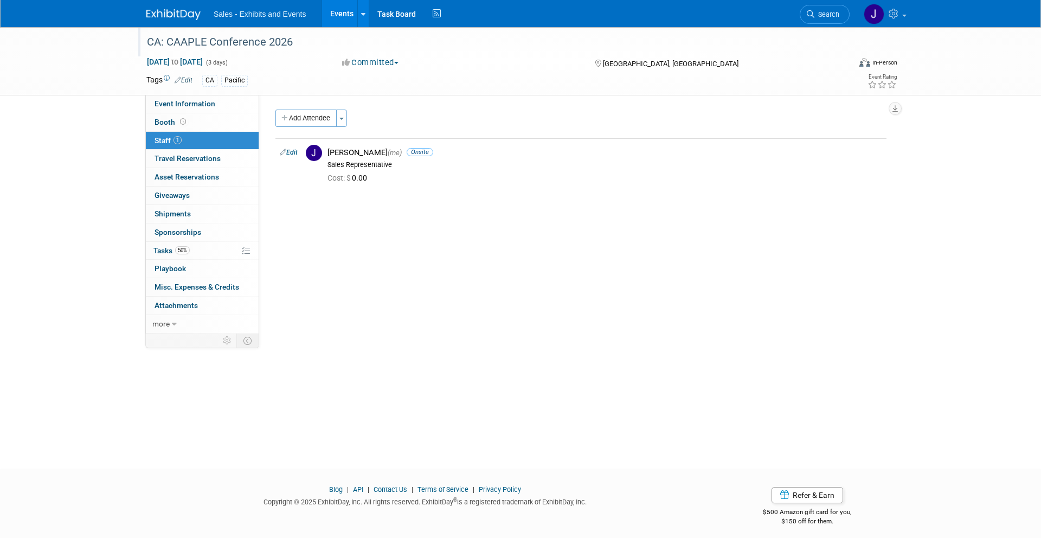
click at [239, 50] on div "CA: CAAPLE Conference 2026" at bounding box center [488, 43] width 690 height 20
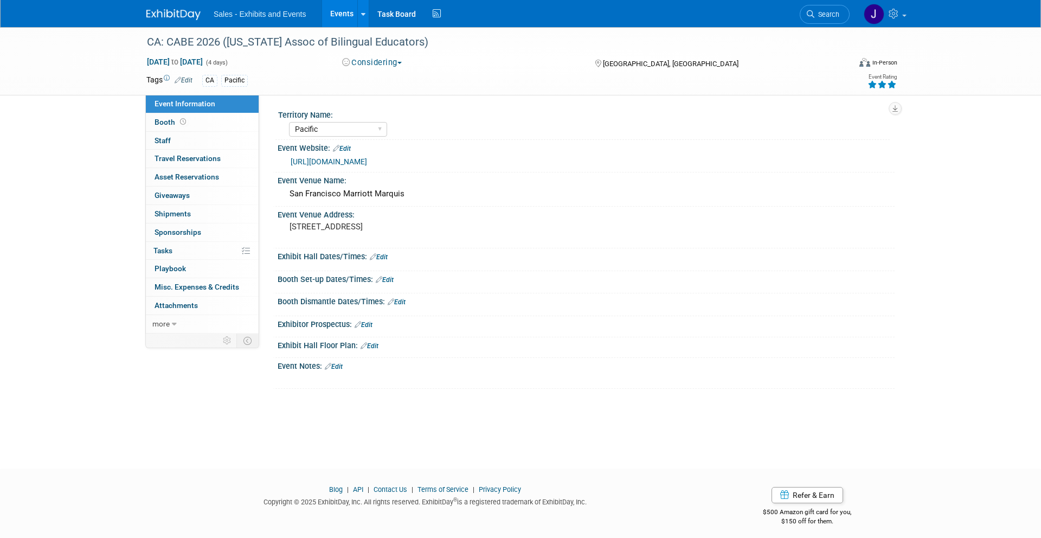
select select "Pacific"
